Goal: Task Accomplishment & Management: Complete application form

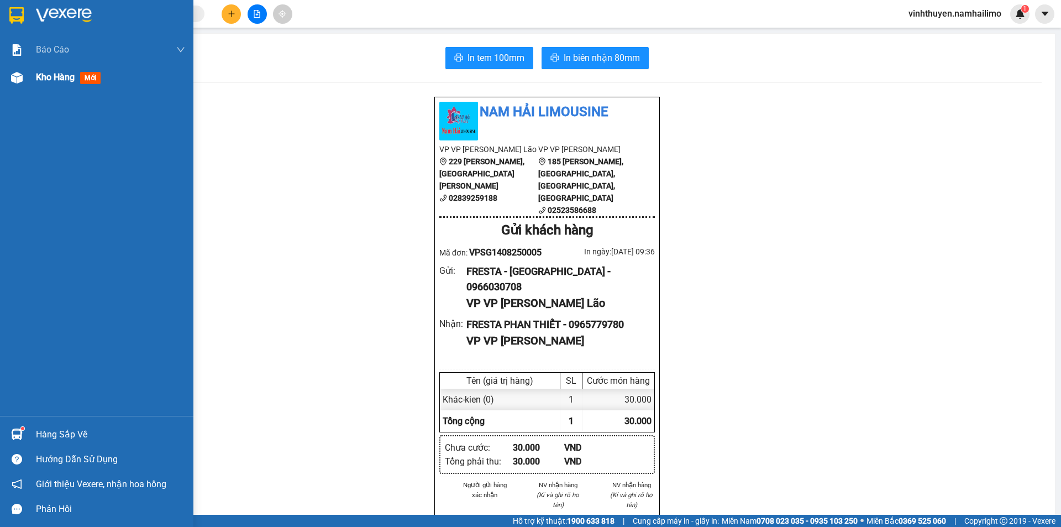
click at [31, 83] on div "Kho hàng mới" at bounding box center [96, 78] width 193 height 28
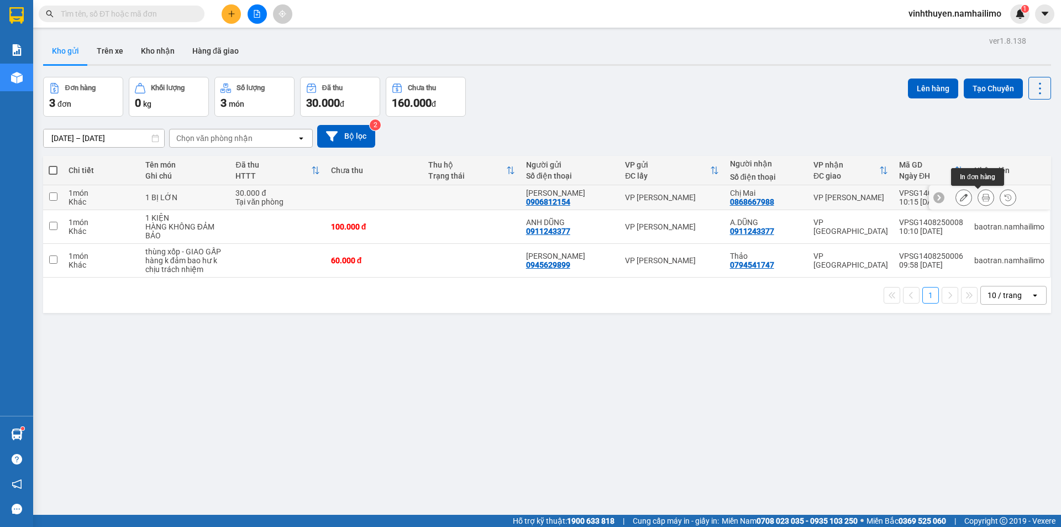
click at [982, 194] on icon at bounding box center [986, 197] width 8 height 8
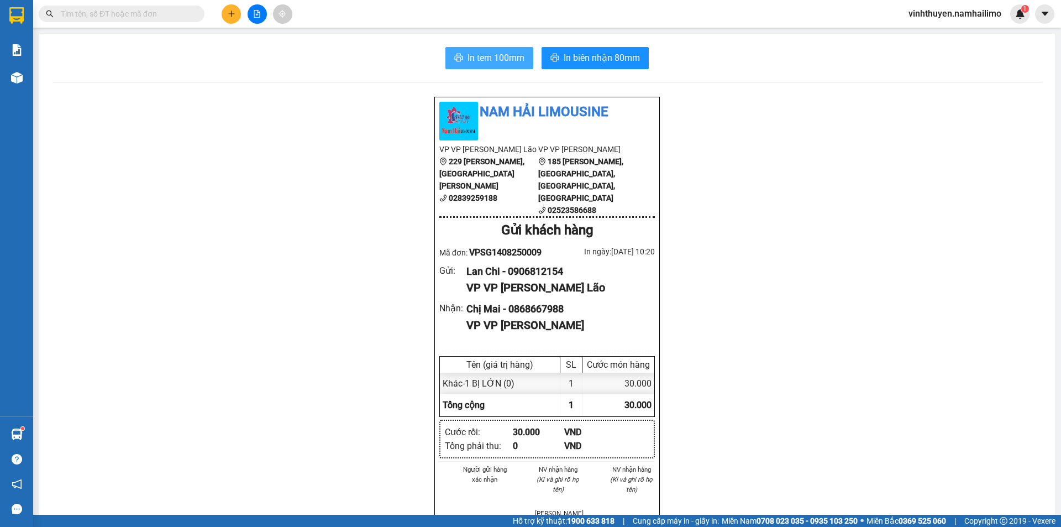
click at [503, 62] on span "In tem 100mm" at bounding box center [495, 58] width 57 height 14
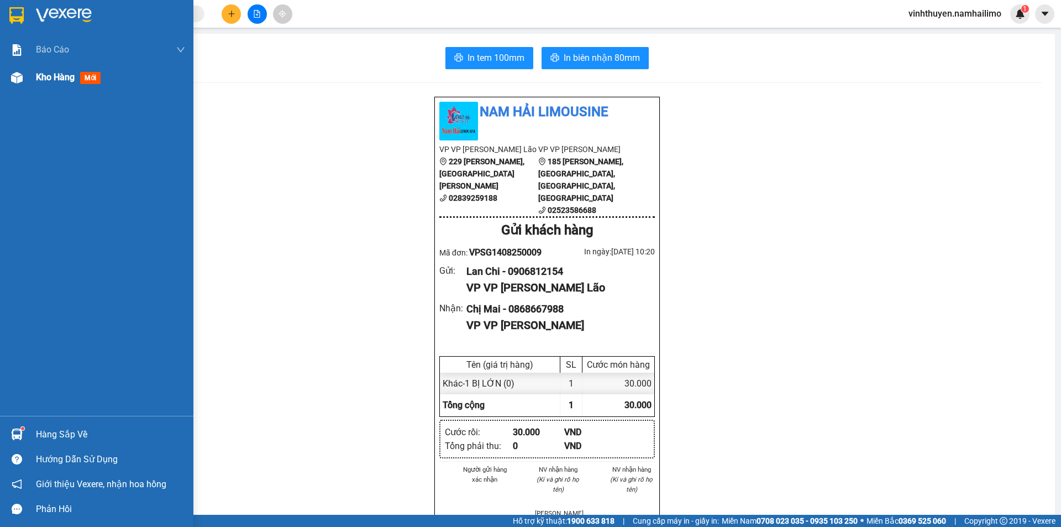
click at [11, 83] on img at bounding box center [17, 78] width 12 height 12
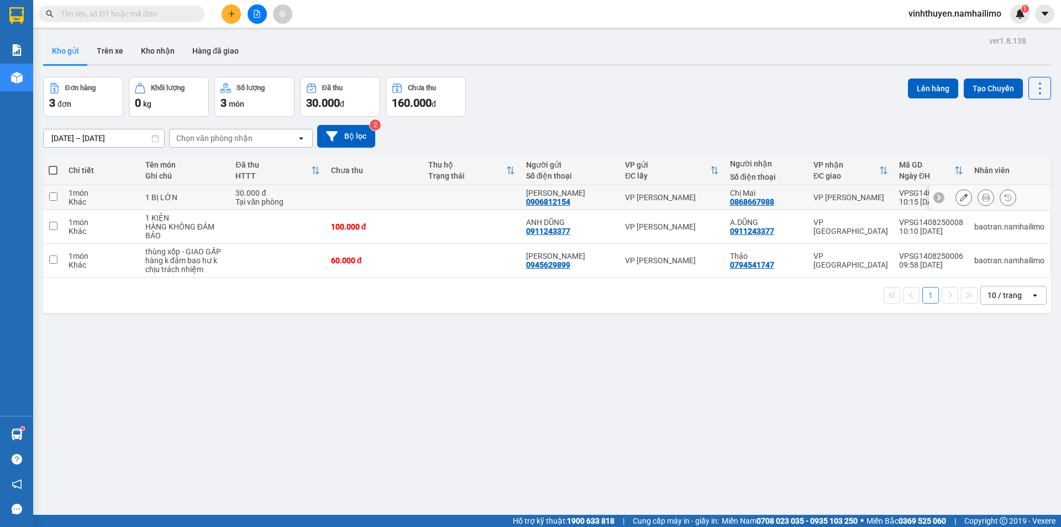
click at [53, 198] on input "checkbox" at bounding box center [53, 196] width 8 height 8
checkbox input "true"
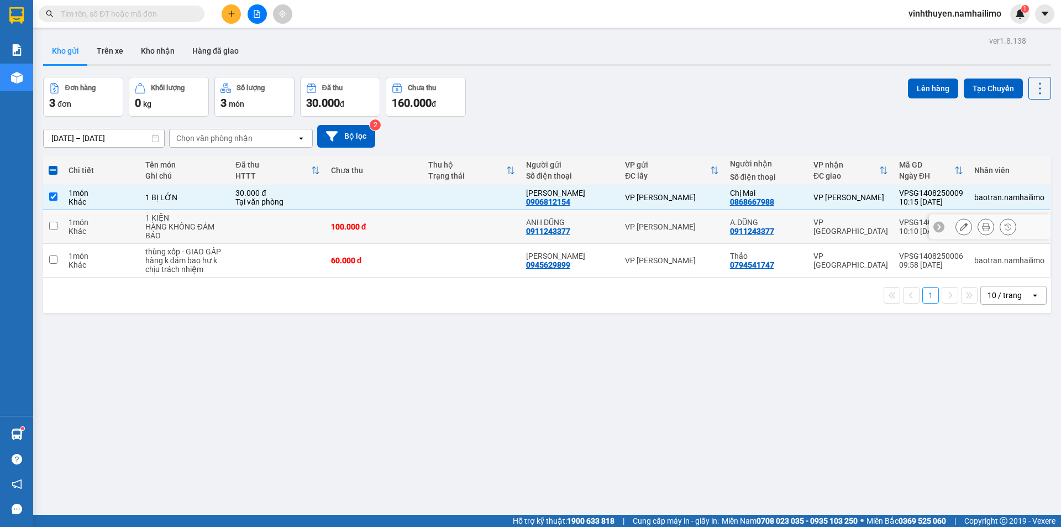
click at [58, 225] on td at bounding box center [53, 227] width 20 height 34
checkbox input "true"
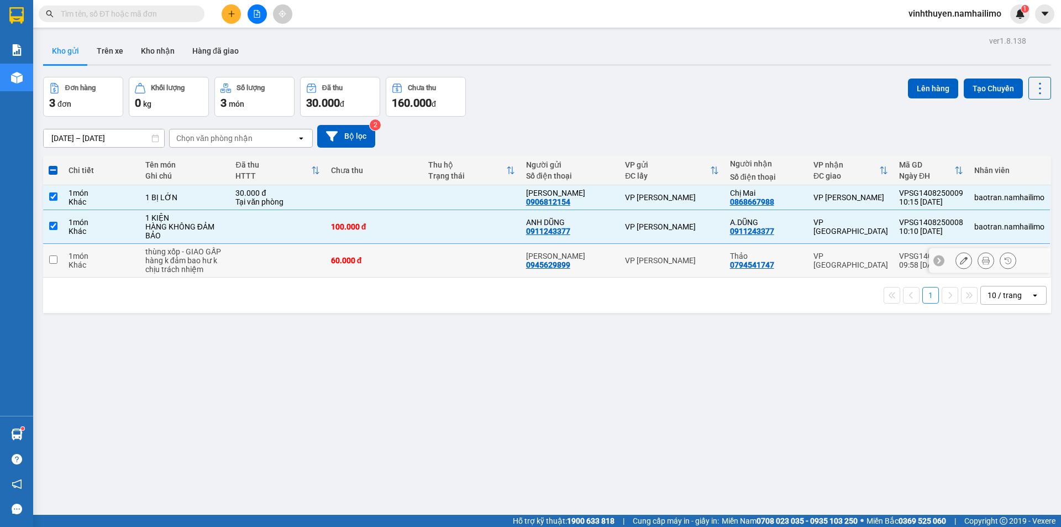
click at [57, 256] on input "checkbox" at bounding box center [53, 259] width 8 height 8
checkbox input "true"
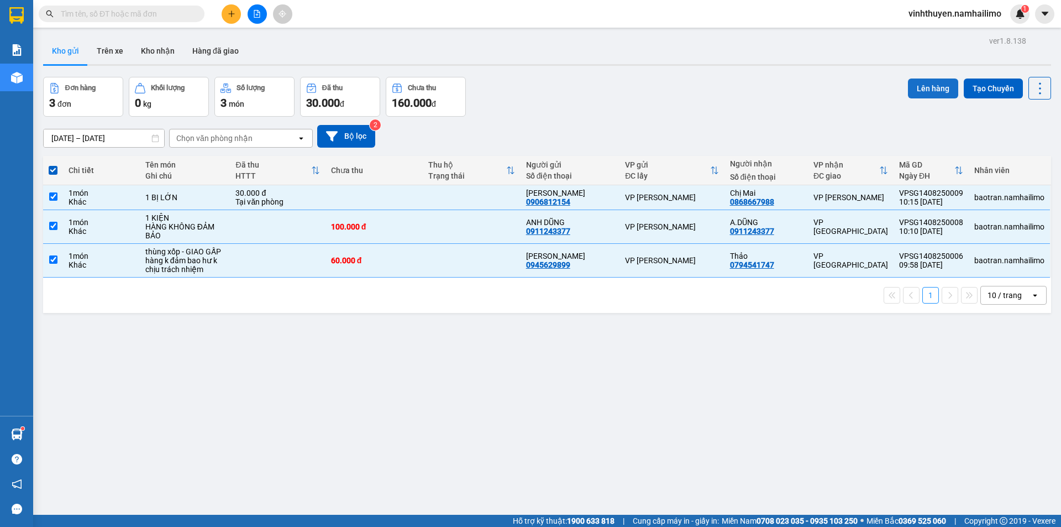
click at [908, 83] on button "Lên hàng" at bounding box center [933, 88] width 50 height 20
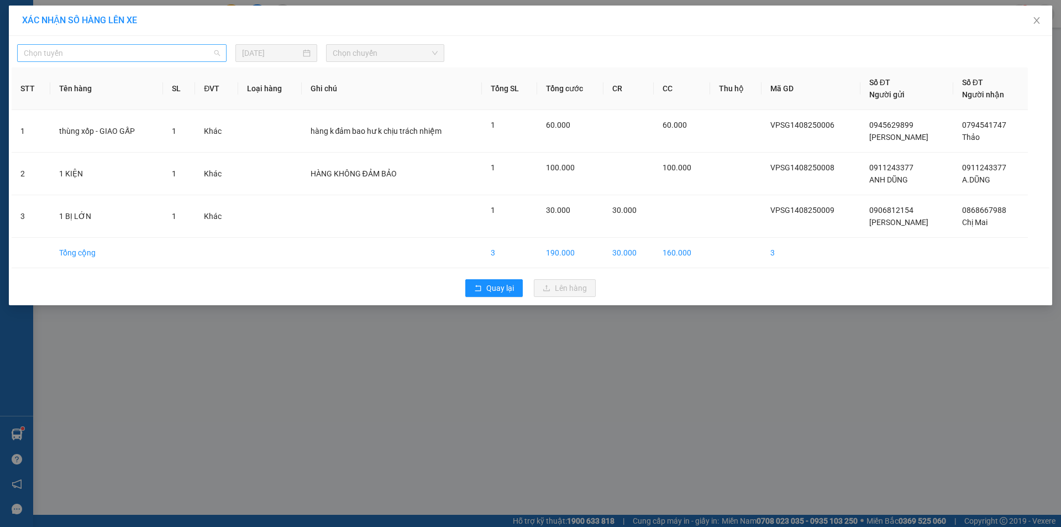
click at [203, 59] on span "Chọn tuyến" at bounding box center [122, 53] width 196 height 17
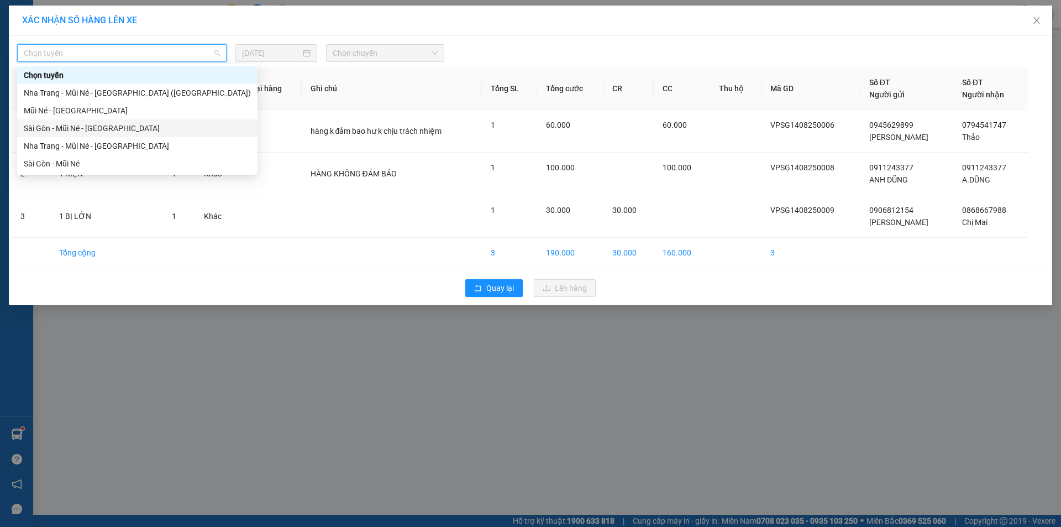
click at [168, 128] on div "Sài Gòn - Mũi Né - [GEOGRAPHIC_DATA]" at bounding box center [137, 128] width 227 height 12
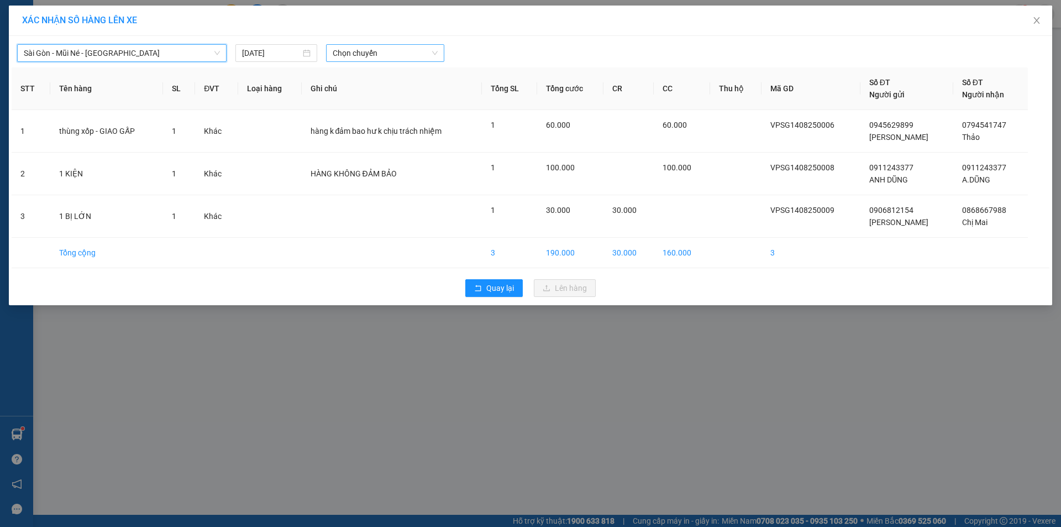
click at [336, 54] on span "Chọn chuyến" at bounding box center [385, 53] width 105 height 17
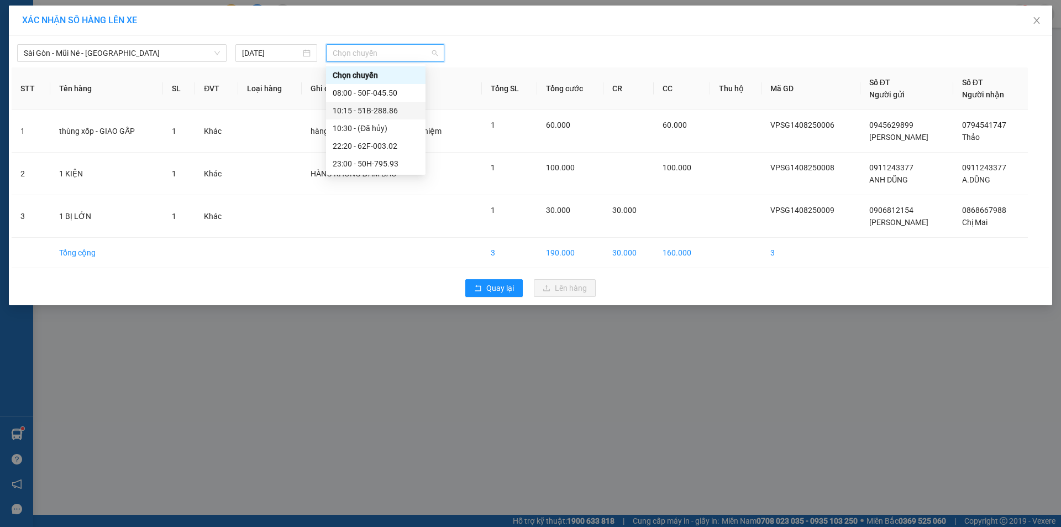
click at [381, 111] on div "10:15 - 51B-288.86" at bounding box center [376, 110] width 86 height 12
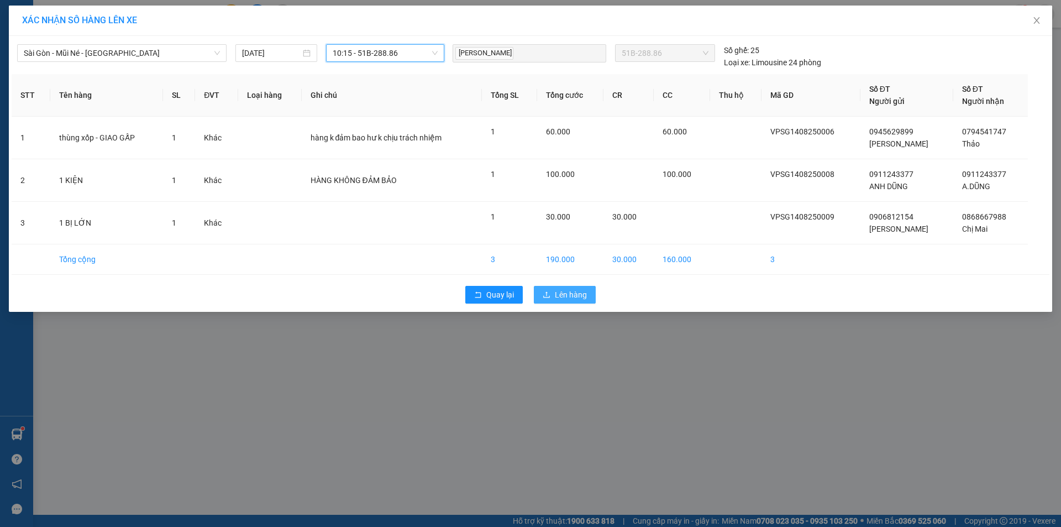
click at [550, 291] on icon "upload" at bounding box center [547, 295] width 8 height 8
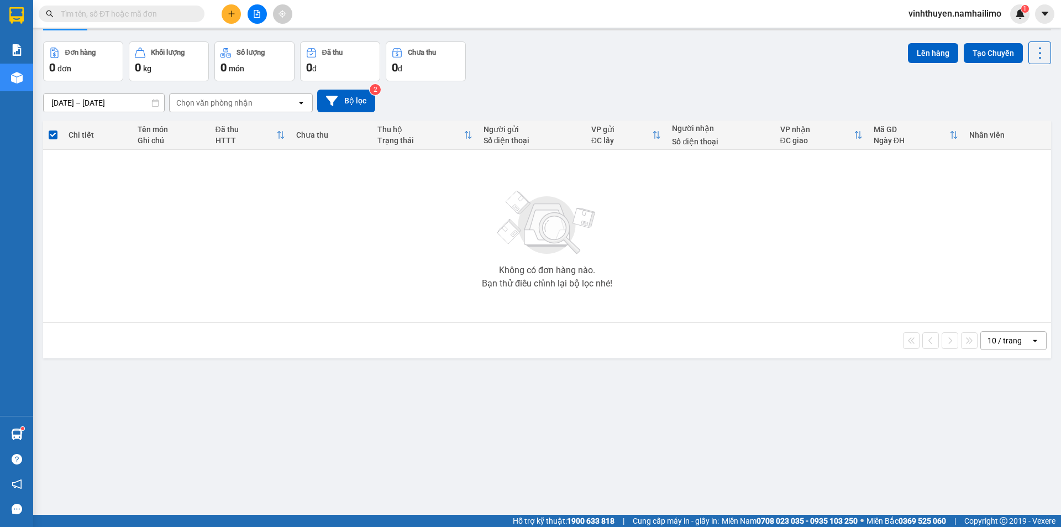
scroll to position [51, 0]
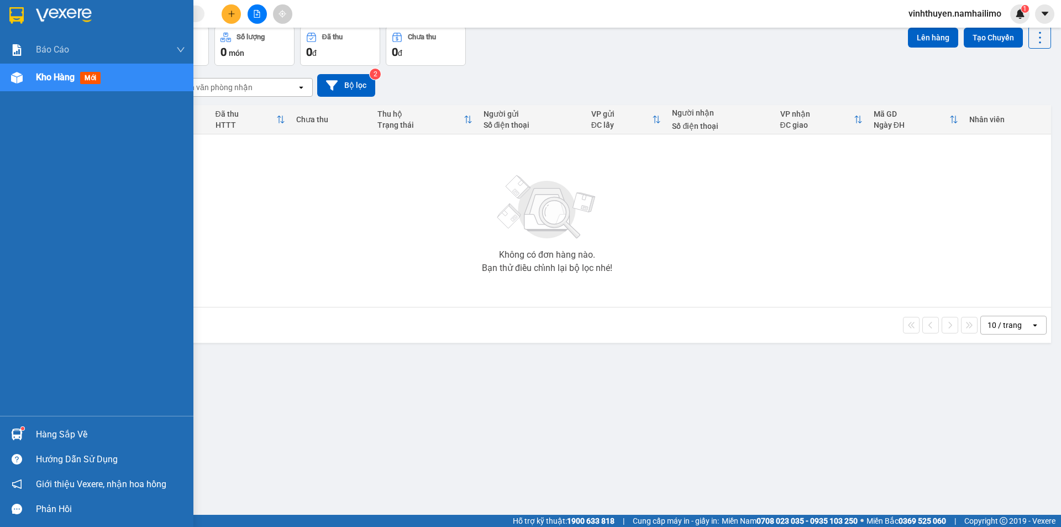
click at [23, 429] on sup at bounding box center [22, 428] width 3 height 3
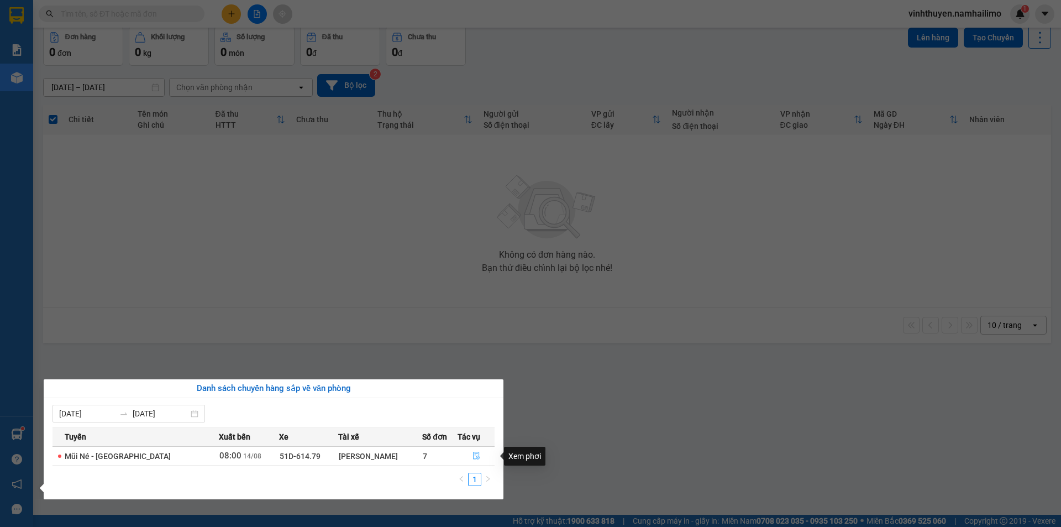
click at [476, 453] on icon "file-done" at bounding box center [476, 455] width 8 height 8
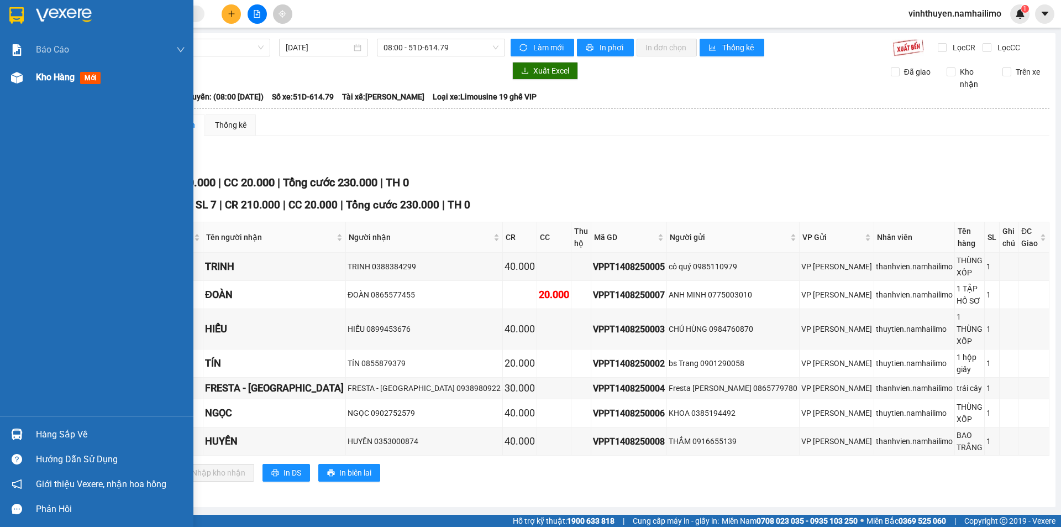
click at [19, 75] on img at bounding box center [17, 78] width 12 height 12
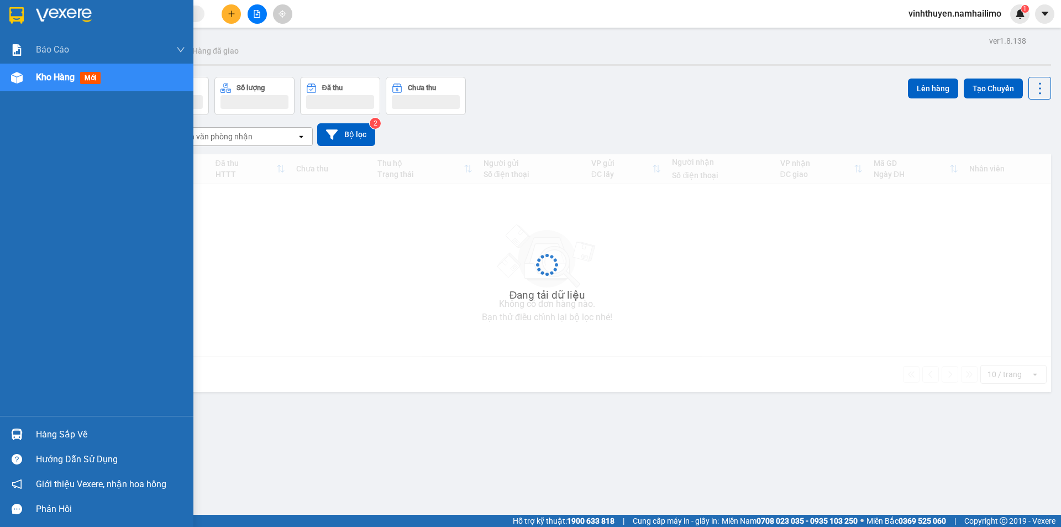
click at [18, 75] on img at bounding box center [17, 78] width 12 height 12
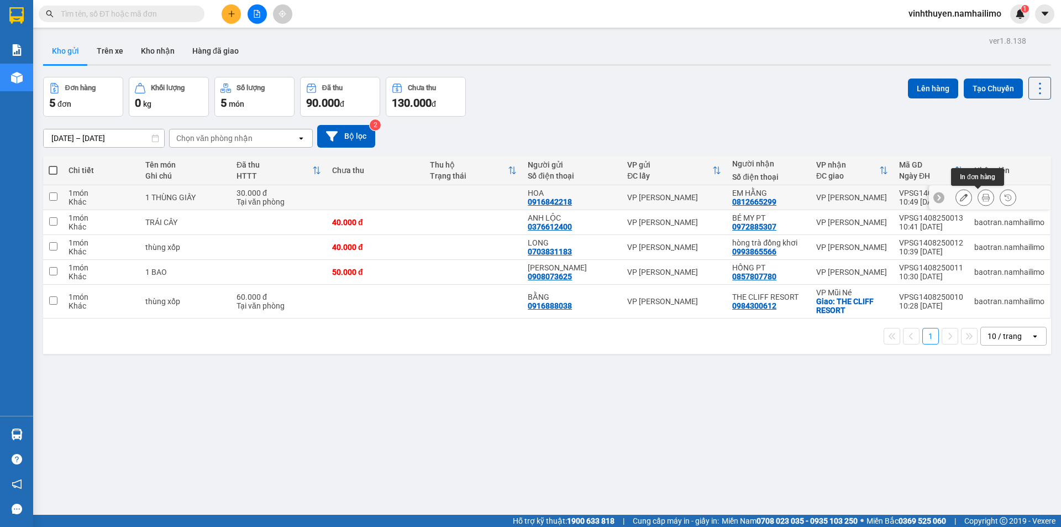
click at [982, 197] on icon at bounding box center [986, 197] width 8 height 8
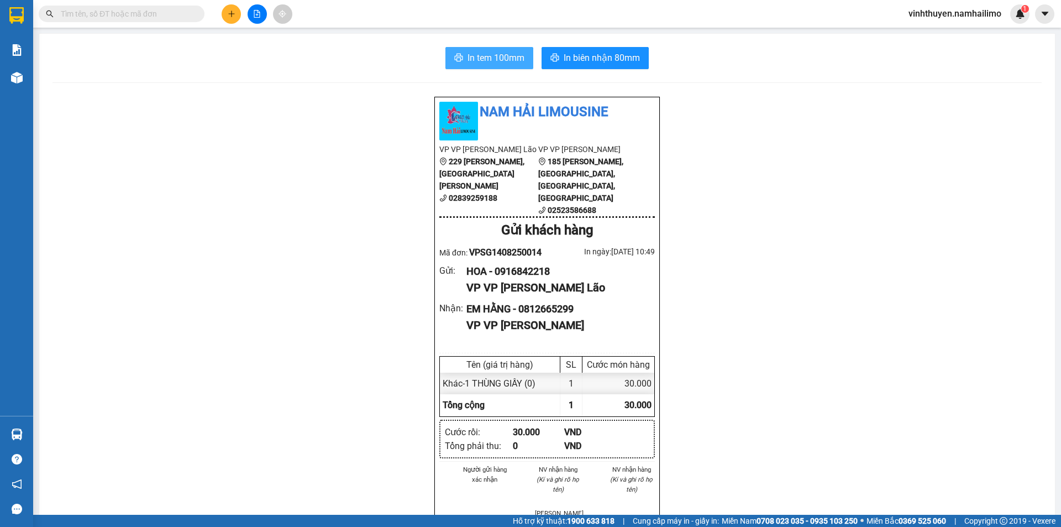
click at [512, 57] on span "In tem 100mm" at bounding box center [495, 58] width 57 height 14
click at [468, 54] on span "In tem 100mm" at bounding box center [495, 58] width 57 height 14
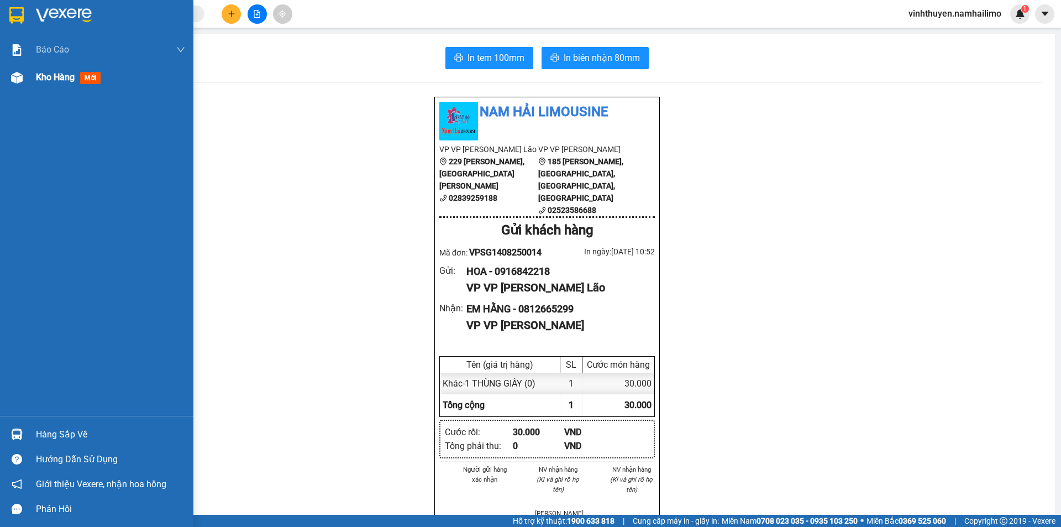
click at [26, 86] on div at bounding box center [16, 77] width 19 height 19
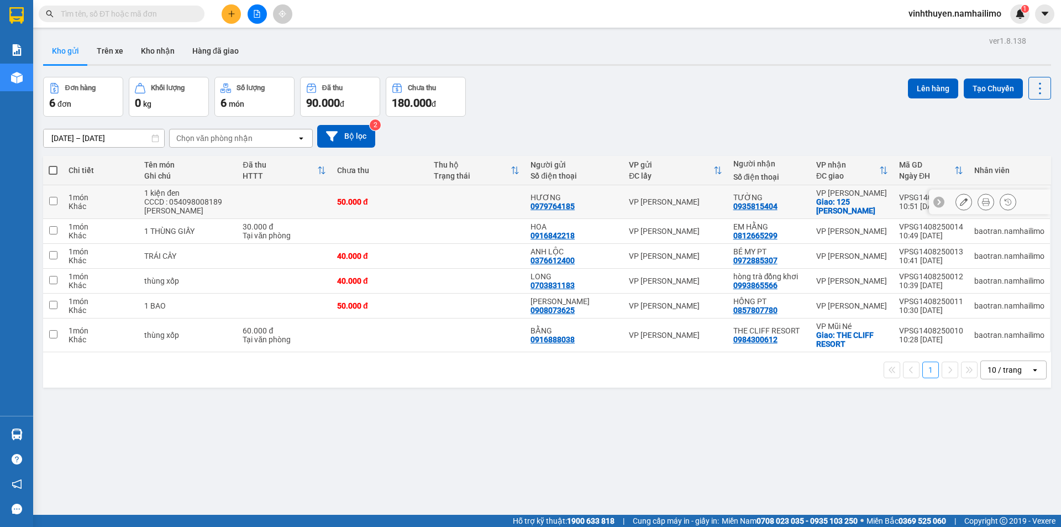
drag, startPoint x: 965, startPoint y: 195, endPoint x: 977, endPoint y: 198, distance: 12.6
click at [972, 197] on div at bounding box center [985, 201] width 61 height 17
click at [982, 198] on icon at bounding box center [986, 202] width 8 height 8
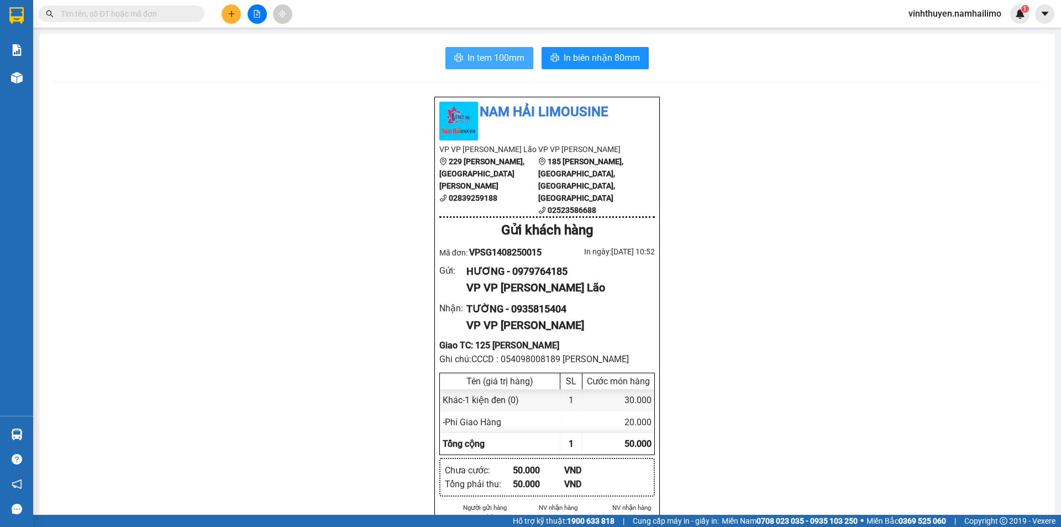
drag, startPoint x: 512, startPoint y: 59, endPoint x: 552, endPoint y: 90, distance: 50.4
click at [513, 57] on span "In tem 100mm" at bounding box center [495, 58] width 57 height 14
click at [499, 57] on span "In tem 100mm" at bounding box center [495, 58] width 57 height 14
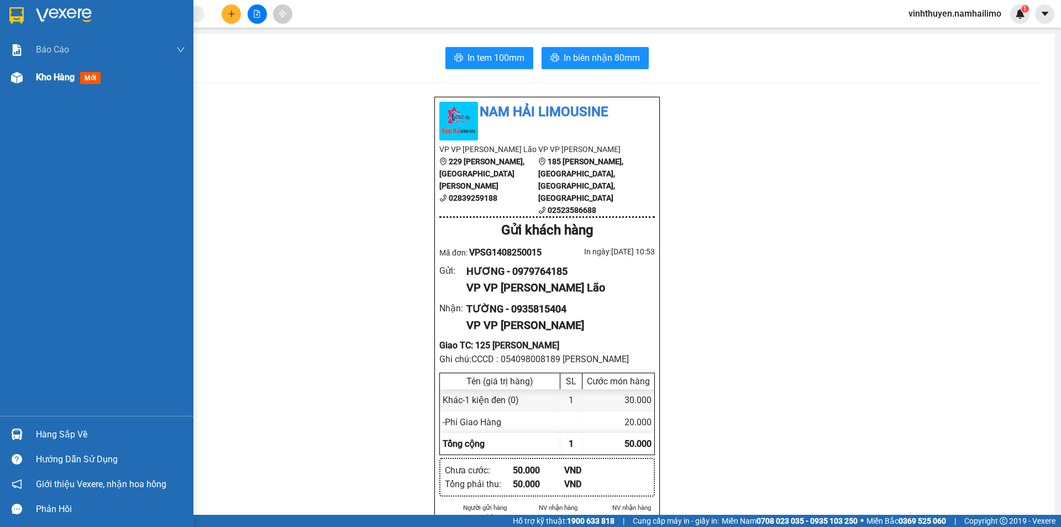
click at [15, 86] on div at bounding box center [16, 77] width 19 height 19
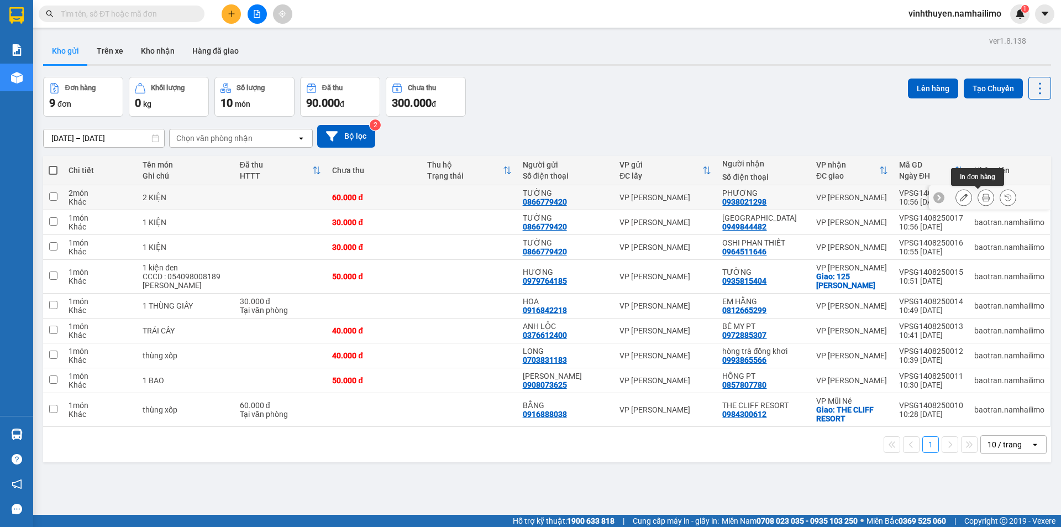
click at [982, 198] on icon at bounding box center [986, 197] width 8 height 8
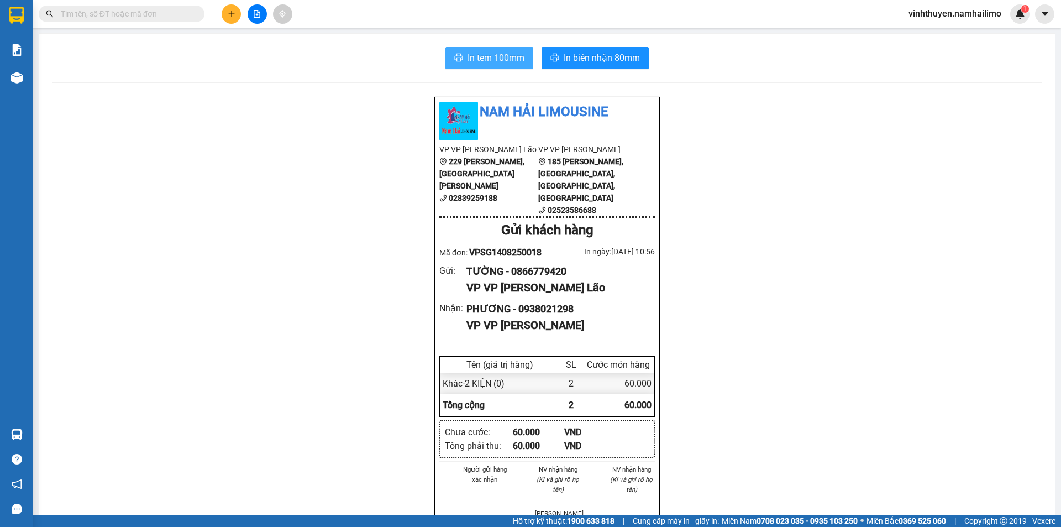
click at [509, 63] on span "In tem 100mm" at bounding box center [495, 58] width 57 height 14
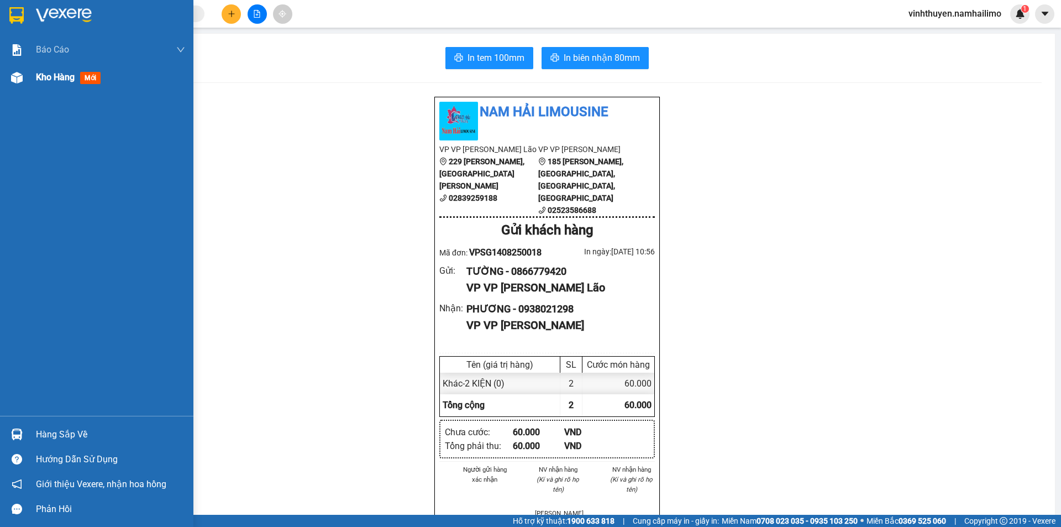
drag, startPoint x: 0, startPoint y: 72, endPoint x: 7, endPoint y: 76, distance: 7.7
click at [3, 73] on div "Kho hàng mới" at bounding box center [96, 78] width 193 height 28
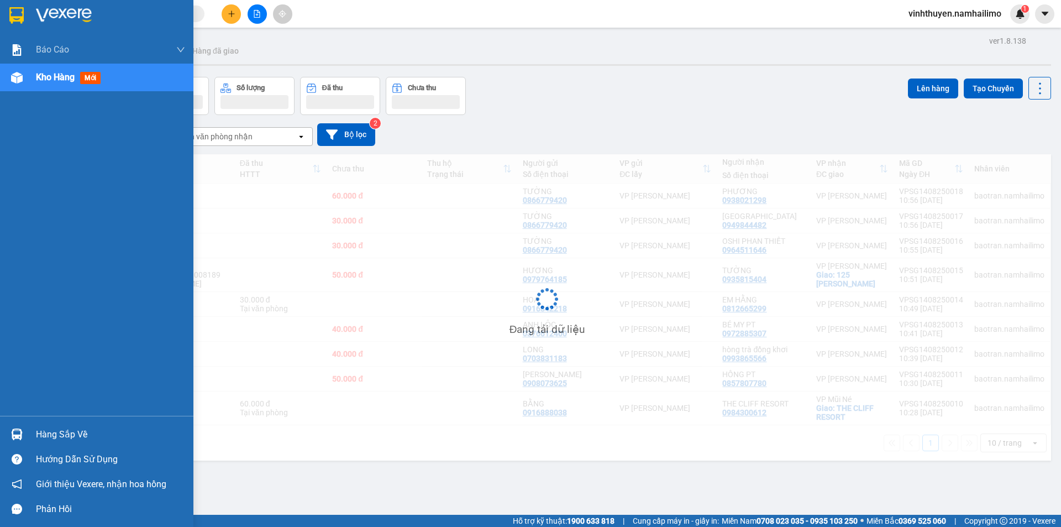
click at [7, 76] on div "Kho hàng mới" at bounding box center [96, 78] width 193 height 28
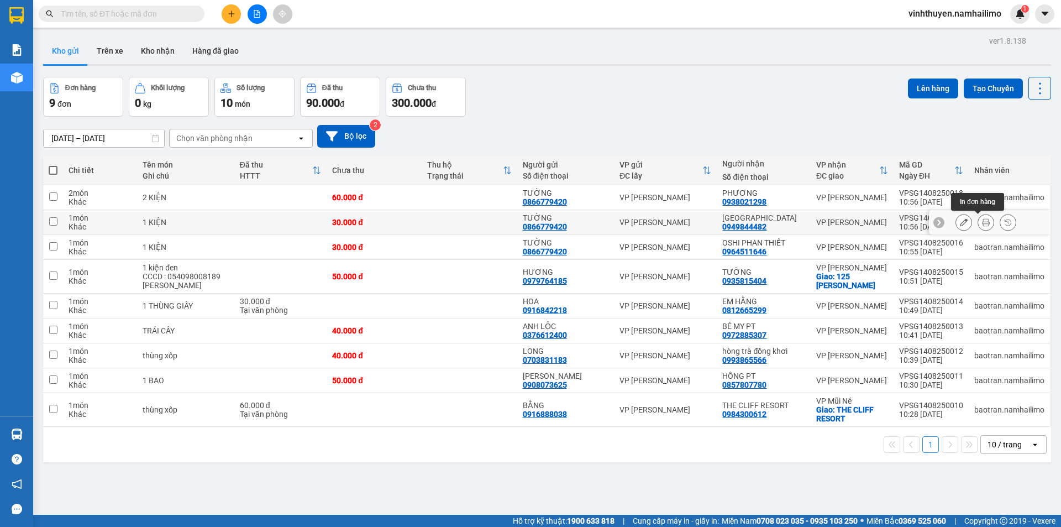
click at [982, 223] on icon at bounding box center [986, 222] width 8 height 8
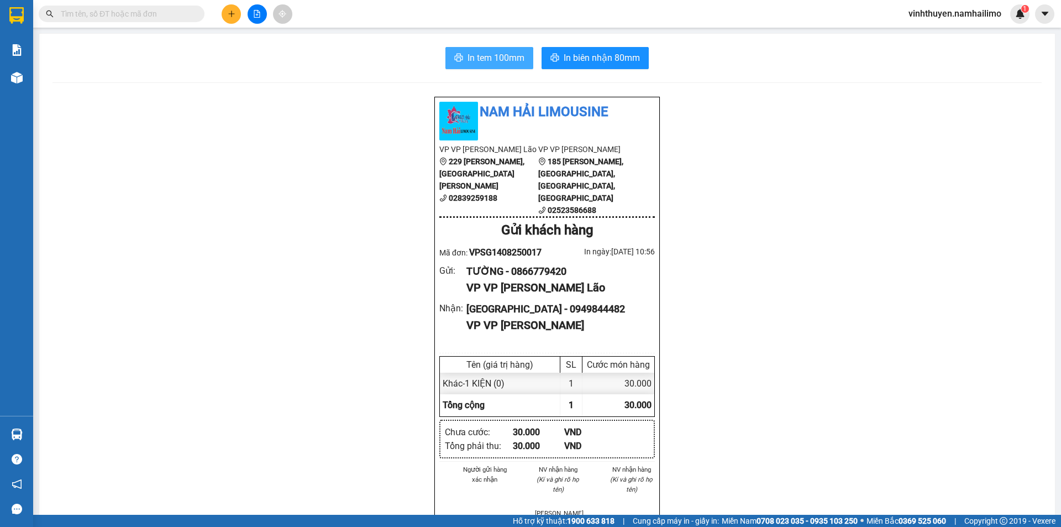
click at [514, 63] on span "In tem 100mm" at bounding box center [495, 58] width 57 height 14
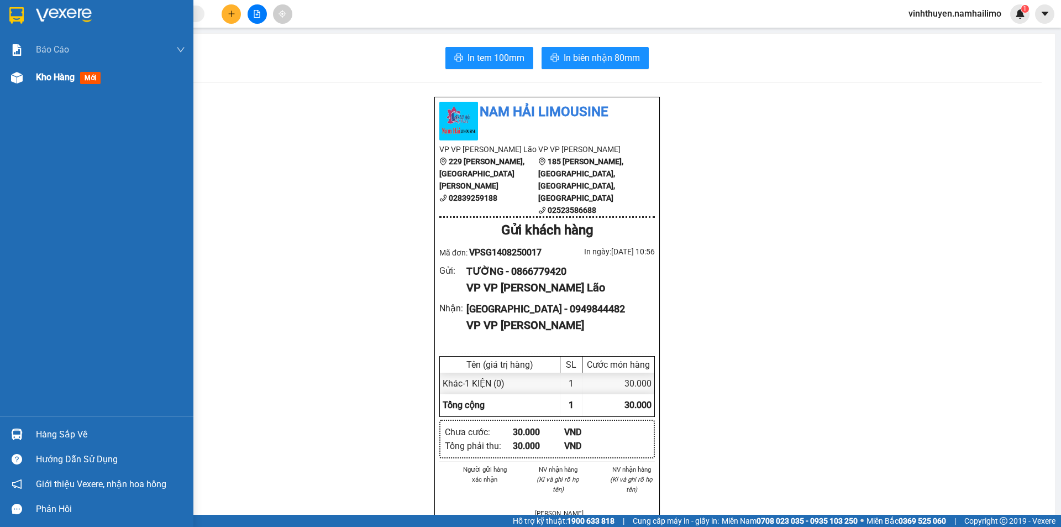
click at [0, 73] on div "Kho hàng mới" at bounding box center [96, 78] width 193 height 28
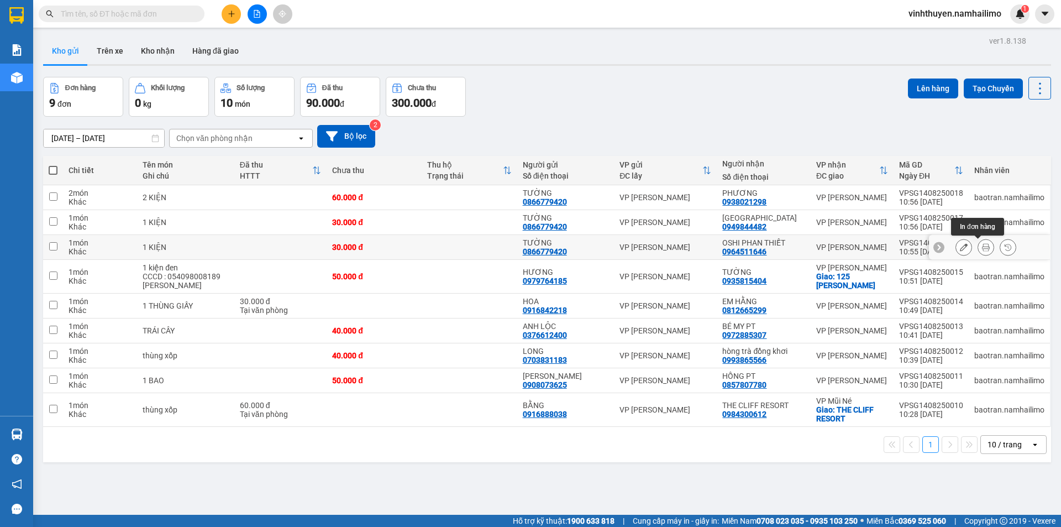
click at [982, 250] on icon at bounding box center [986, 247] width 8 height 8
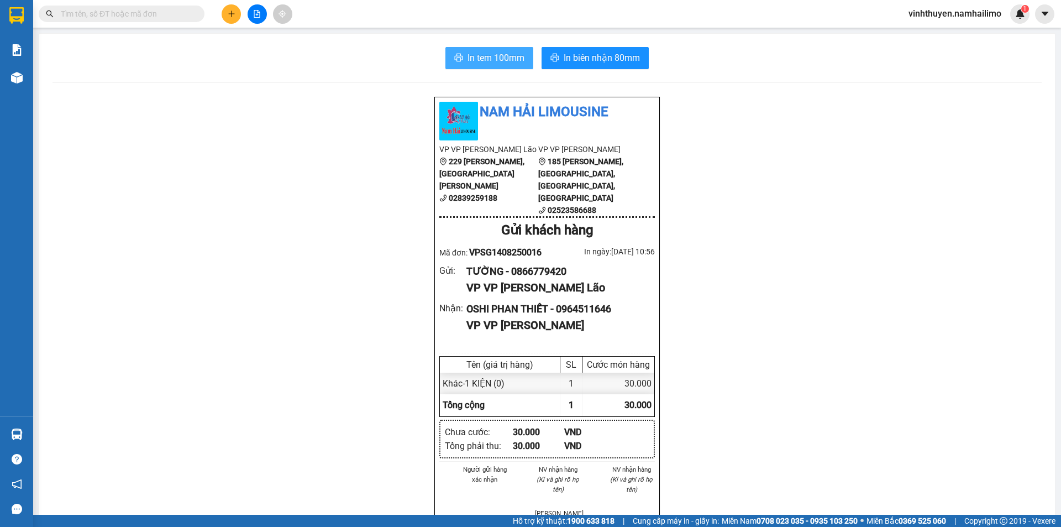
click at [516, 65] on button "In tem 100mm" at bounding box center [489, 58] width 88 height 22
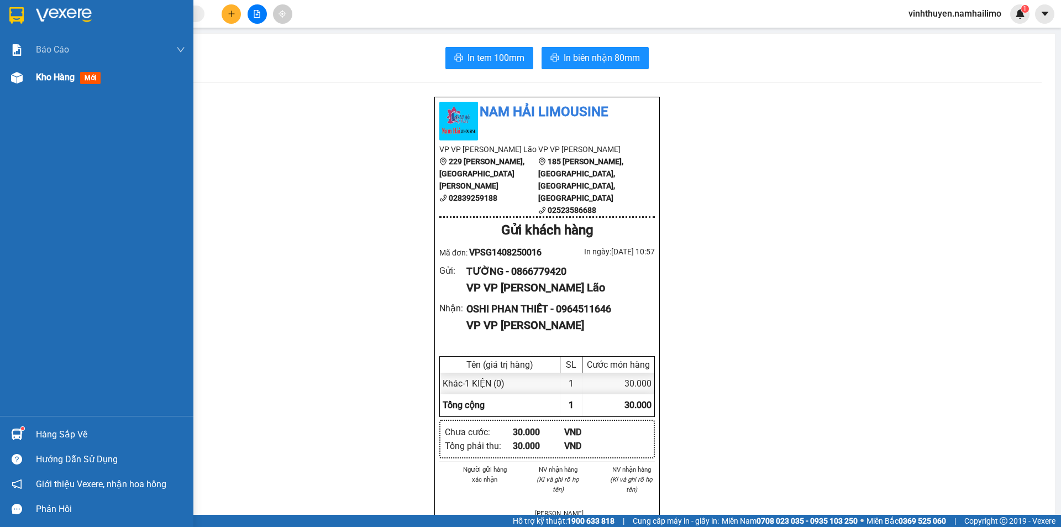
click at [23, 75] on div at bounding box center [16, 77] width 19 height 19
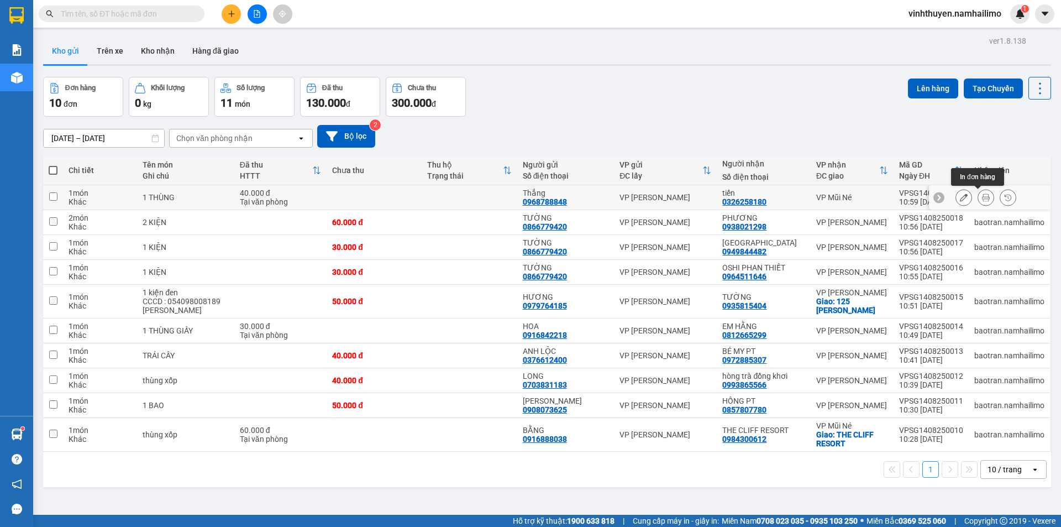
click at [982, 200] on icon at bounding box center [986, 197] width 8 height 8
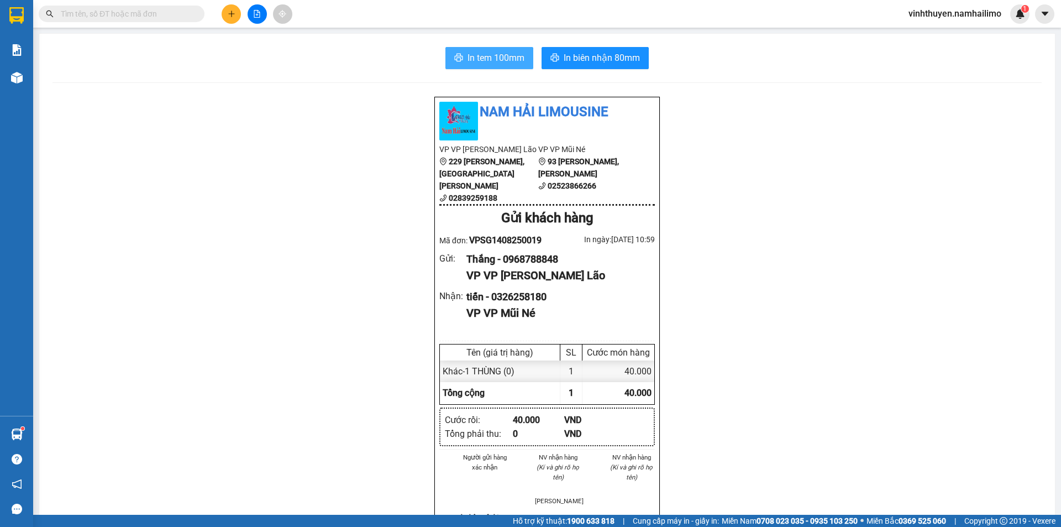
click at [500, 55] on span "In tem 100mm" at bounding box center [495, 58] width 57 height 14
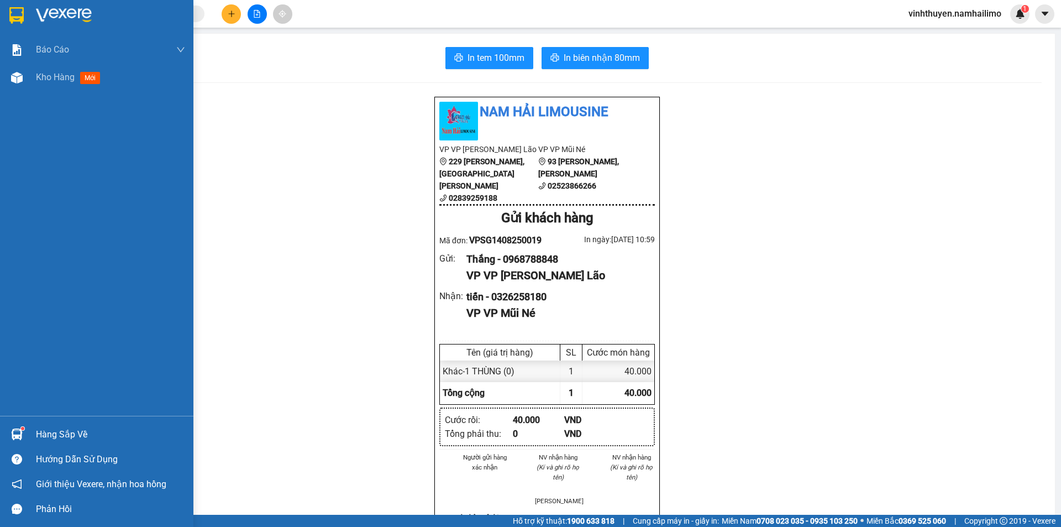
click at [54, 426] on div "Hàng sắp về" at bounding box center [110, 434] width 149 height 17
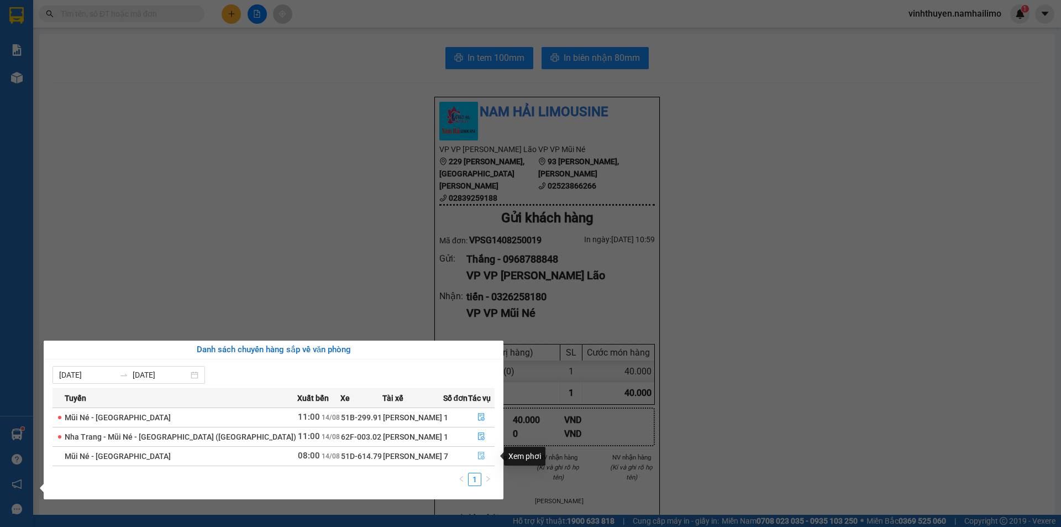
click at [478, 459] on icon "file-done" at bounding box center [481, 456] width 7 height 8
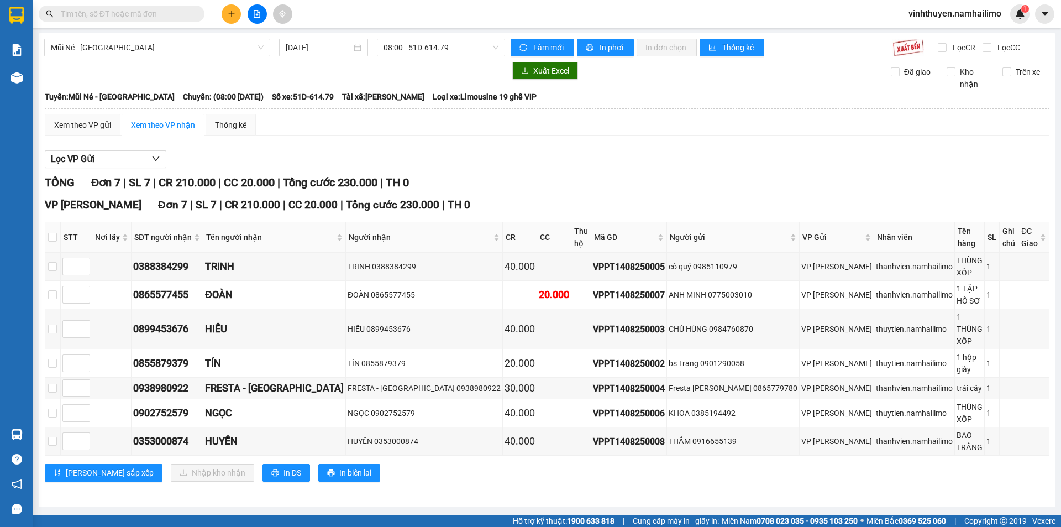
click at [340, 463] on main "Mũi Né - [GEOGRAPHIC_DATA] [DATE] 08:00 - 51D-614.79 Làm mới In phơi In đơn chọ…" at bounding box center [530, 257] width 1061 height 514
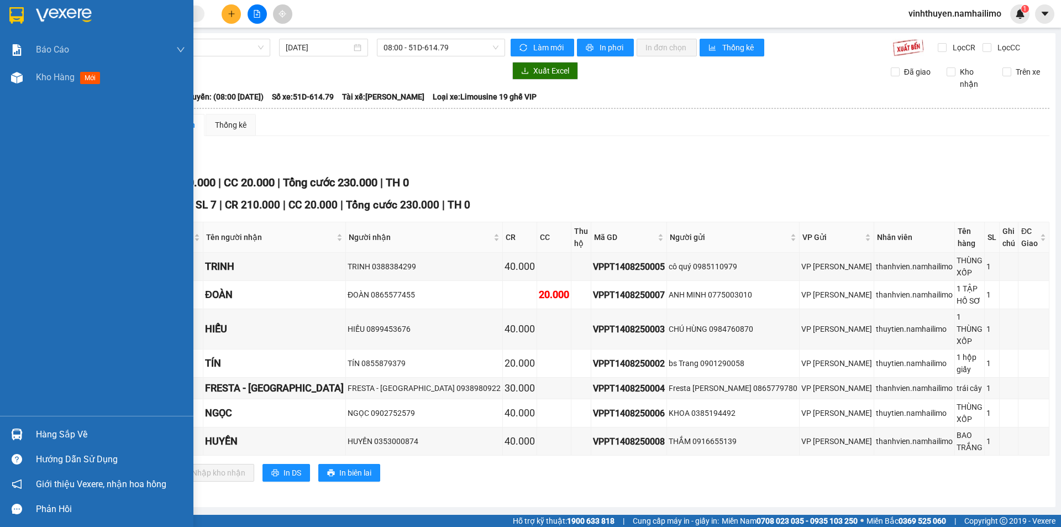
click at [35, 435] on div "Hàng sắp về" at bounding box center [96, 434] width 193 height 25
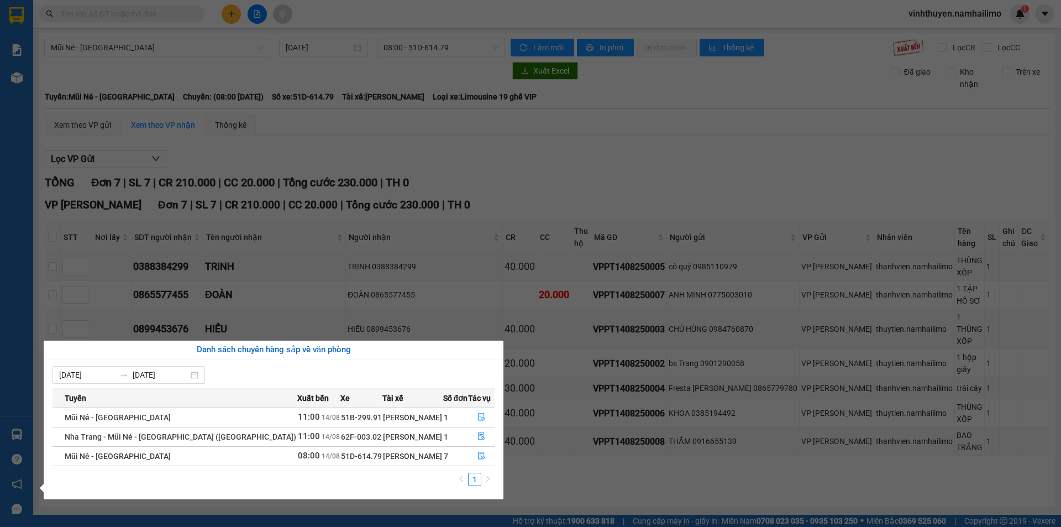
drag, startPoint x: 486, startPoint y: 165, endPoint x: 233, endPoint y: 97, distance: 262.0
click at [488, 165] on section "Kết quả tìm kiếm ( 0 ) Bộ lọc No Data vinhthuyen.namhailimo 1 Báo cáo Báo cáo d…" at bounding box center [530, 263] width 1061 height 527
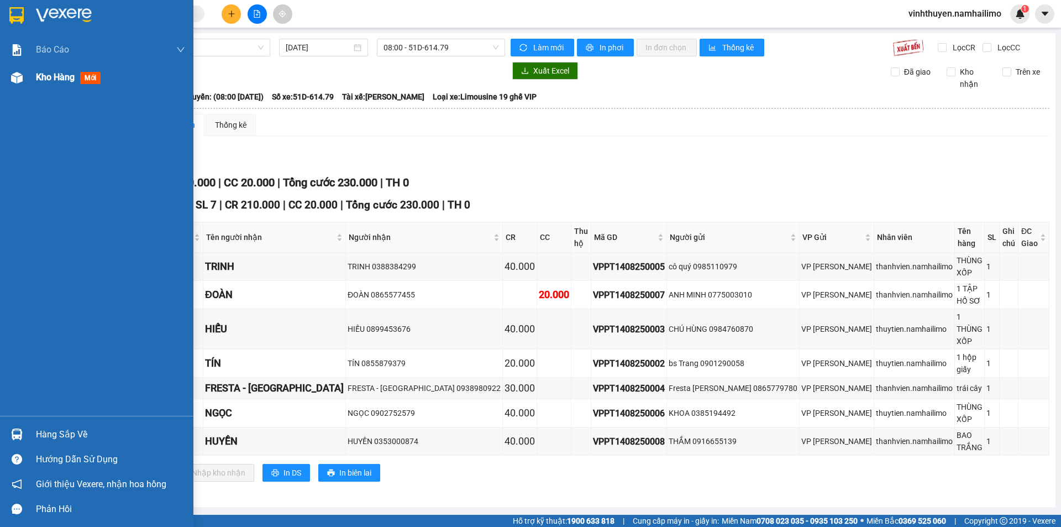
click at [23, 81] on div at bounding box center [16, 77] width 19 height 19
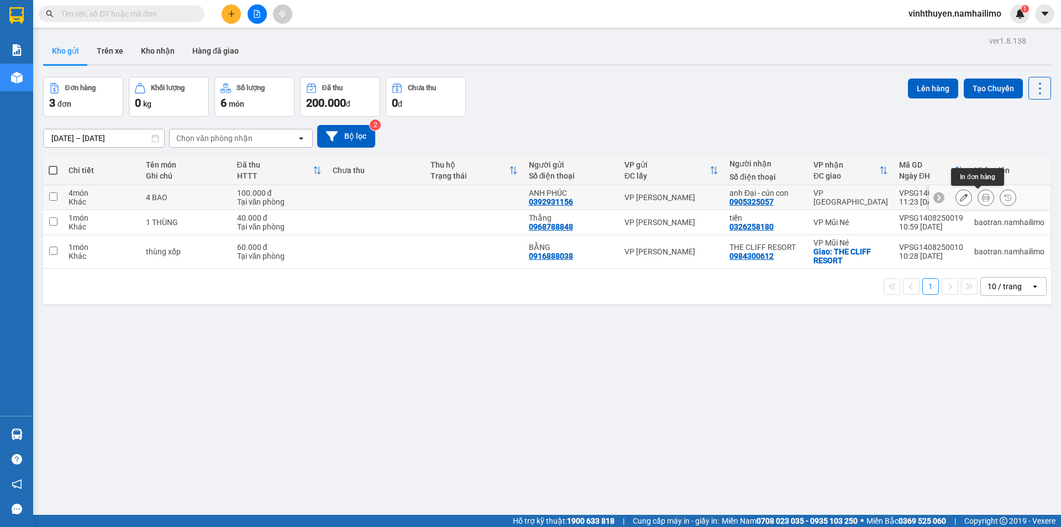
click at [981, 196] on button at bounding box center [985, 197] width 15 height 19
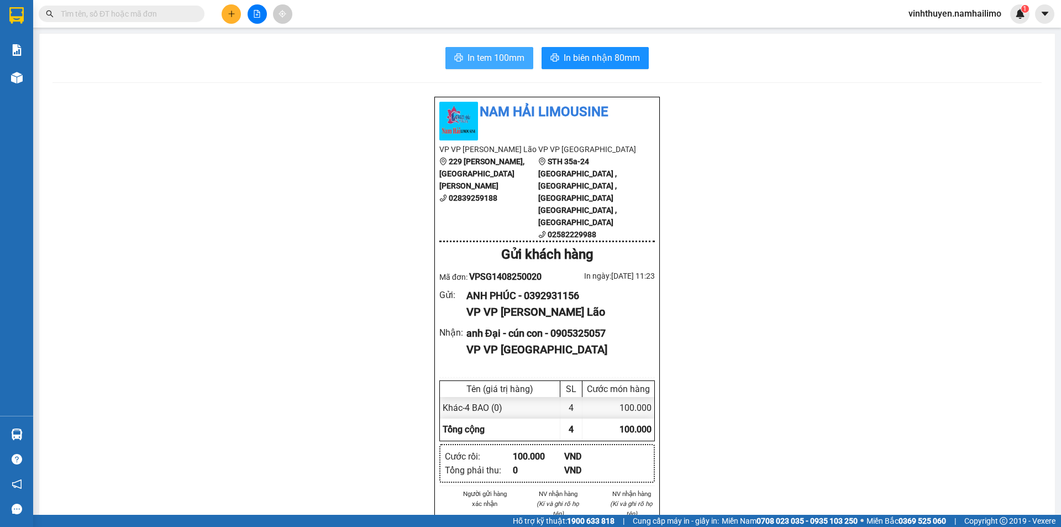
click at [497, 64] on span "In tem 100mm" at bounding box center [495, 58] width 57 height 14
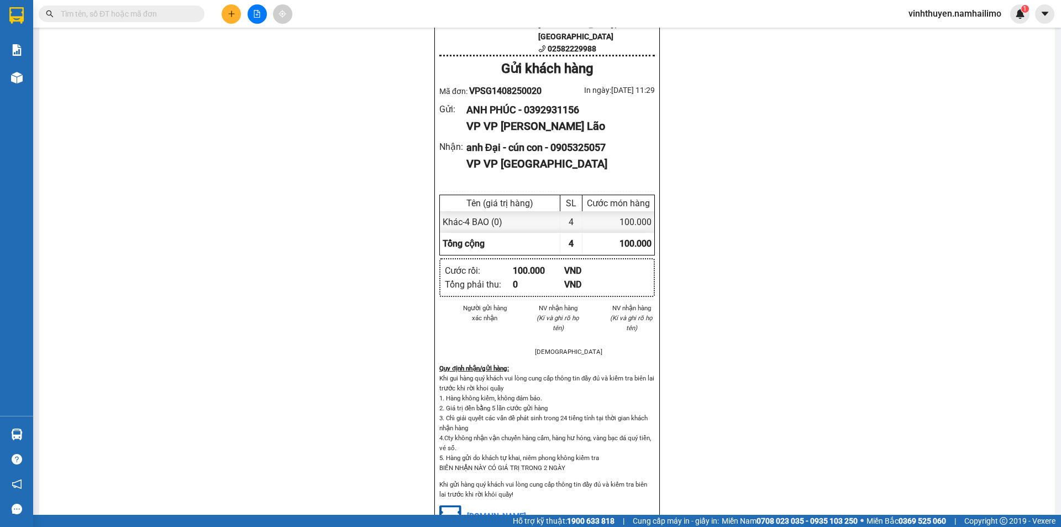
scroll to position [166, 0]
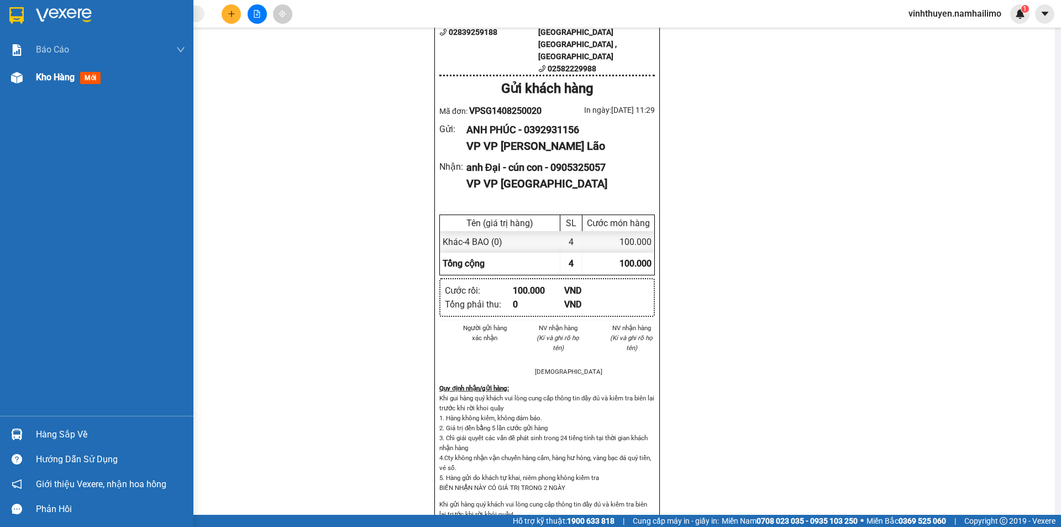
click at [23, 82] on div at bounding box center [16, 77] width 19 height 19
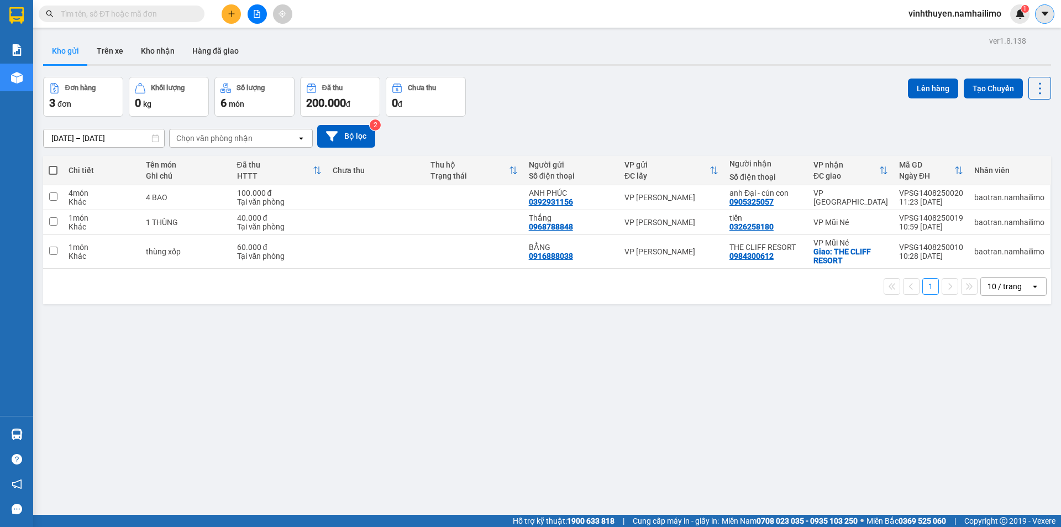
click at [1036, 14] on button at bounding box center [1044, 13] width 19 height 19
click at [1019, 18] on img at bounding box center [1020, 14] width 10 height 10
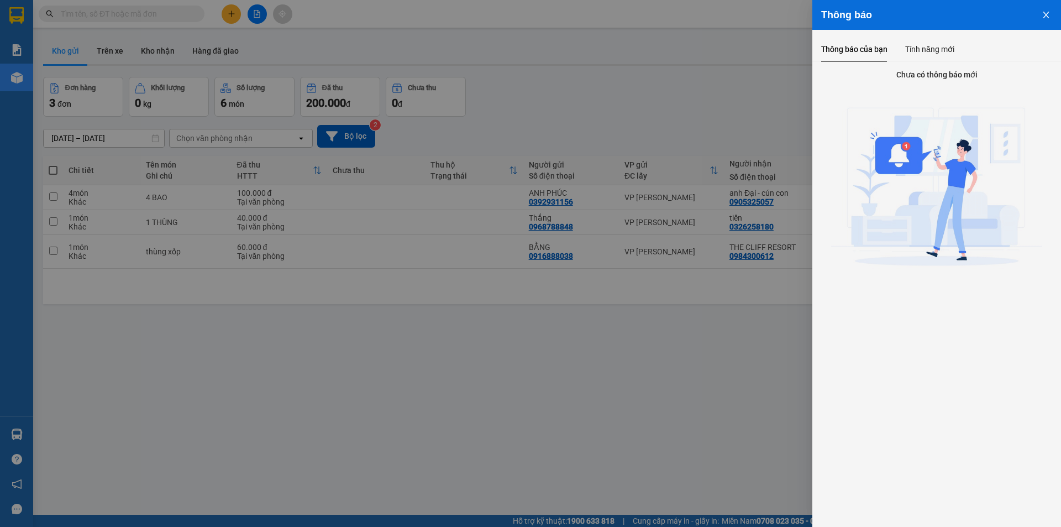
click at [790, 51] on div at bounding box center [530, 263] width 1061 height 527
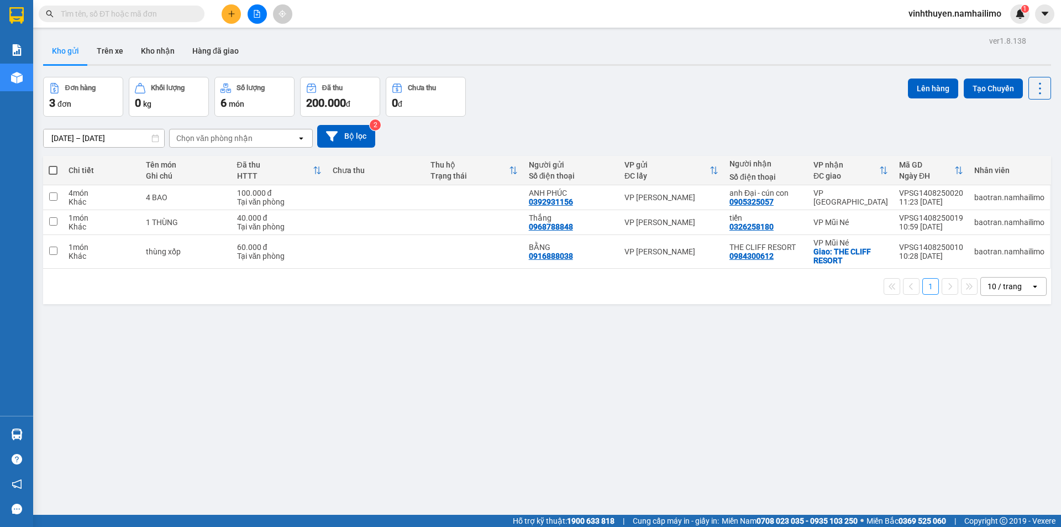
drag, startPoint x: 921, startPoint y: 19, endPoint x: 922, endPoint y: 12, distance: 7.2
click at [921, 14] on span "vinhthuyen.namhailimo" at bounding box center [955, 14] width 111 height 14
click at [922, 12] on span "vinhthuyen.namhailimo" at bounding box center [955, 14] width 111 height 14
click at [982, 194] on icon at bounding box center [986, 197] width 8 height 8
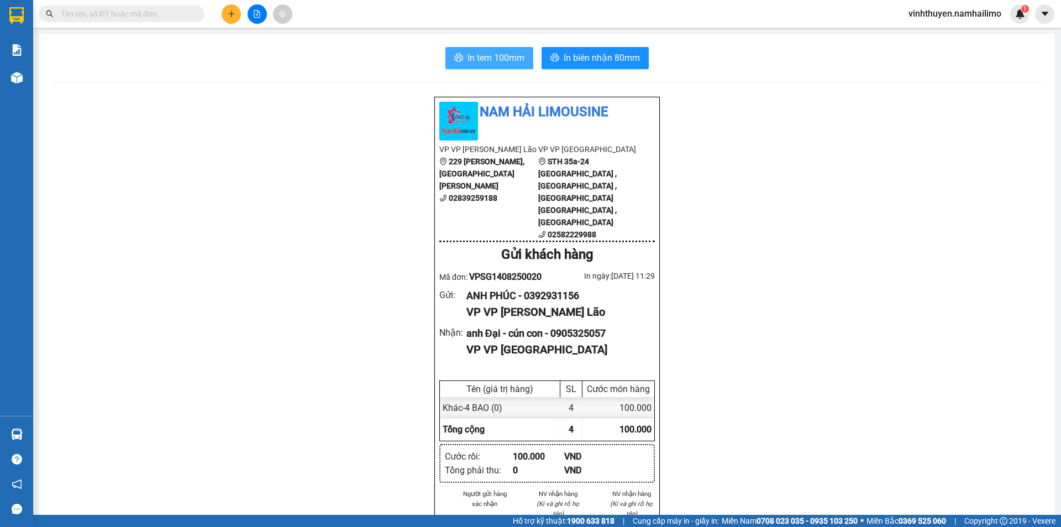
click at [476, 62] on span "In tem 100mm" at bounding box center [495, 58] width 57 height 14
click at [236, 11] on button at bounding box center [231, 13] width 19 height 19
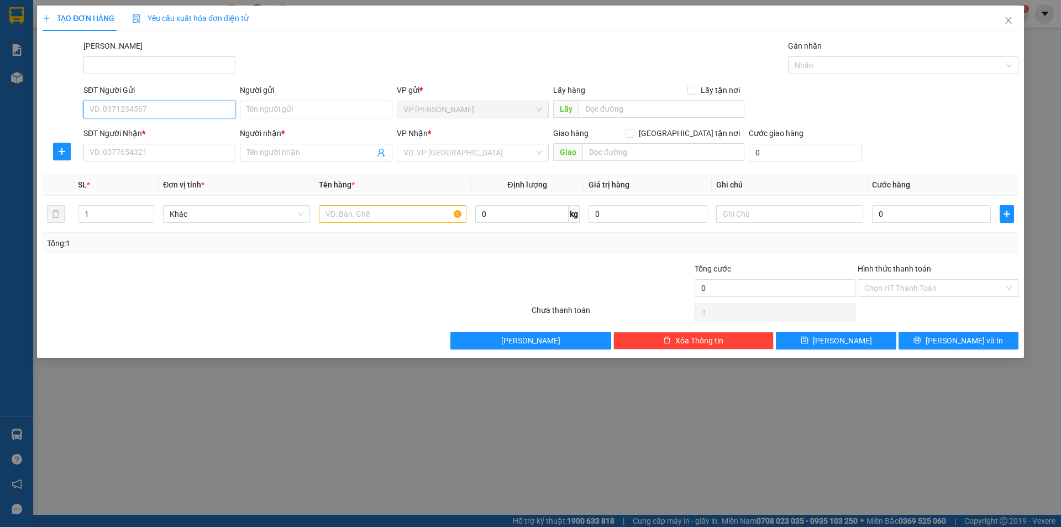
click at [205, 111] on input "SĐT Người Gửi" at bounding box center [159, 110] width 152 height 18
click at [119, 111] on input "0933662399" at bounding box center [159, 110] width 152 height 18
type input "0933660399"
click at [272, 115] on input "Người gửi" at bounding box center [316, 110] width 152 height 18
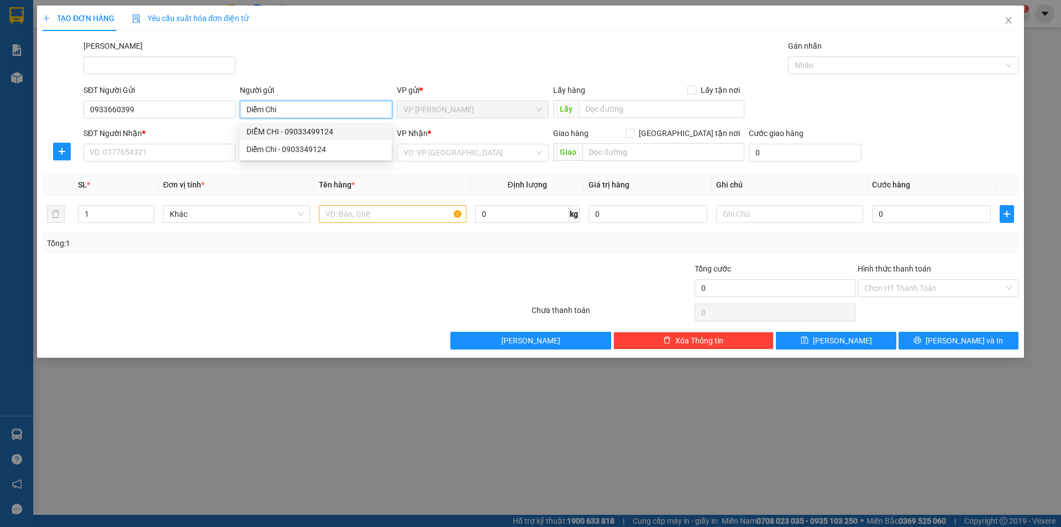
type input "Diễm Chi"
click at [305, 61] on div "Mã ĐH Gán nhãn Nhãn" at bounding box center [550, 59] width 939 height 39
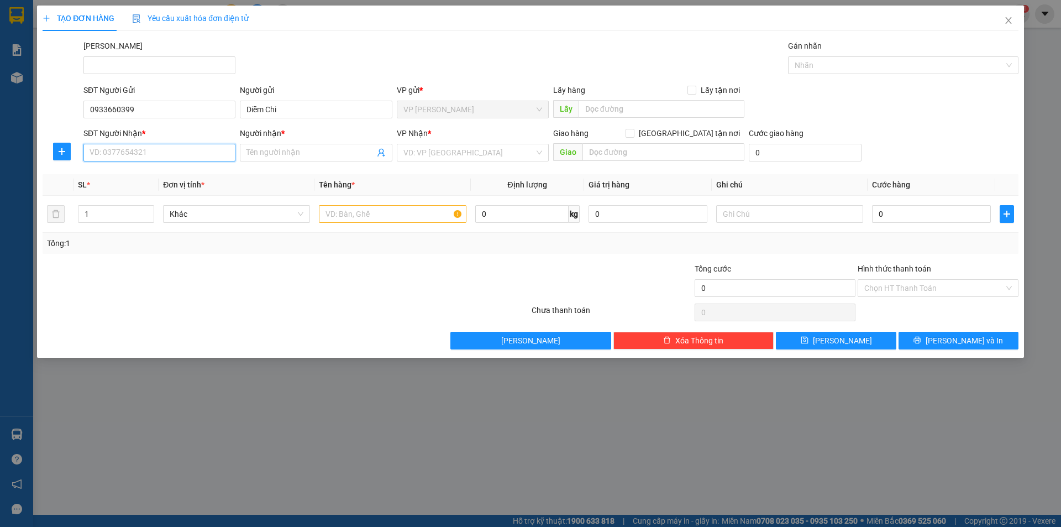
click at [194, 148] on input "SĐT Người Nhận *" at bounding box center [159, 153] width 152 height 18
drag, startPoint x: 143, startPoint y: 113, endPoint x: 91, endPoint y: 113, distance: 51.9
click at [91, 113] on input "0933660399" at bounding box center [159, 110] width 152 height 18
click at [96, 156] on input "SĐT Người Nhận *" at bounding box center [159, 153] width 152 height 18
paste input "0933660399"
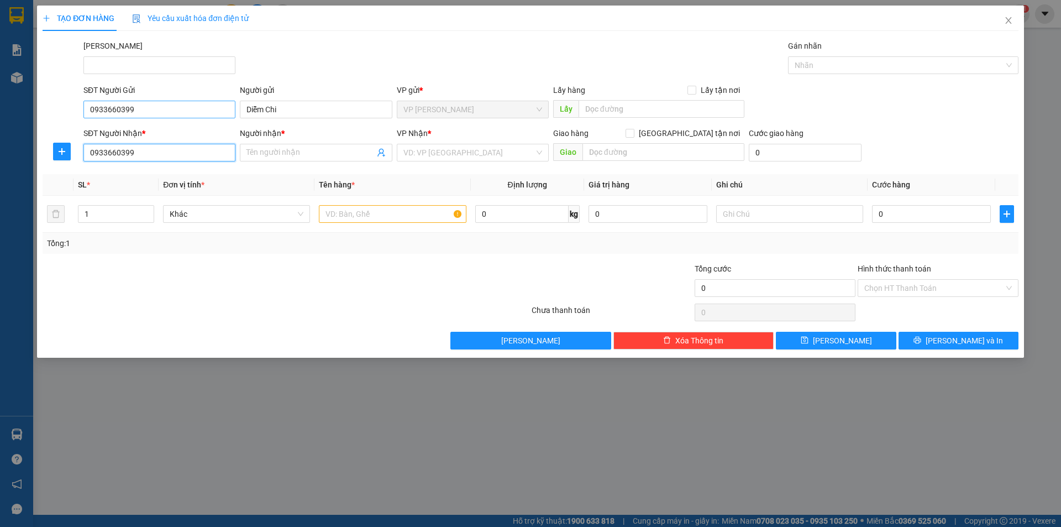
type input "0933660399"
drag, startPoint x: 146, startPoint y: 112, endPoint x: 87, endPoint y: 109, distance: 59.2
click at [87, 109] on input "0933660399" at bounding box center [159, 110] width 152 height 18
click at [141, 125] on div "0903349124 - Diễm Chi" at bounding box center [159, 131] width 139 height 12
type input "0903349124"
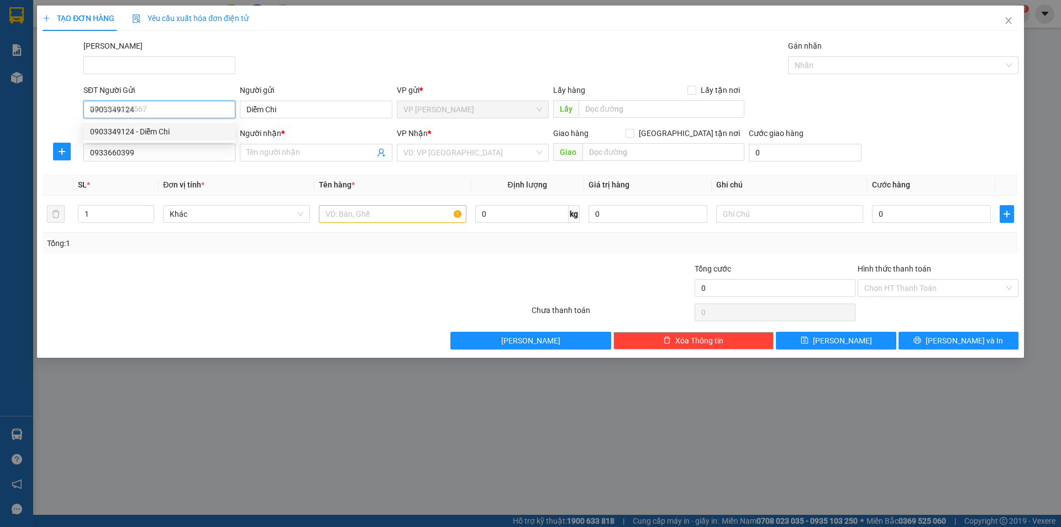
type input "40.000"
type input "0903349124"
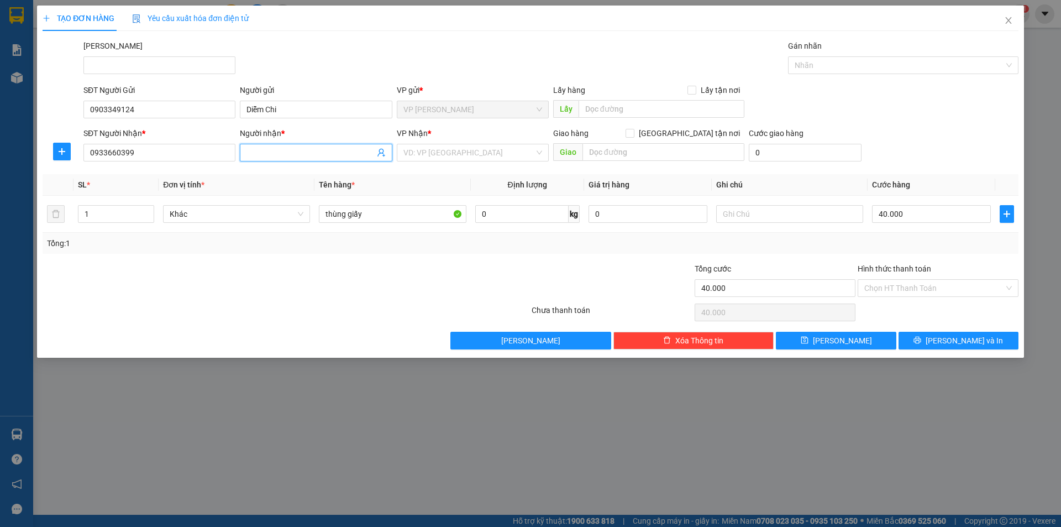
click at [273, 153] on input "Người nhận *" at bounding box center [310, 152] width 128 height 12
click at [212, 155] on input "0933660399" at bounding box center [159, 153] width 152 height 18
click at [201, 170] on div "0933660399 - Netviet" at bounding box center [159, 175] width 139 height 12
type input "Netviet"
click at [108, 209] on input "1" at bounding box center [115, 214] width 75 height 17
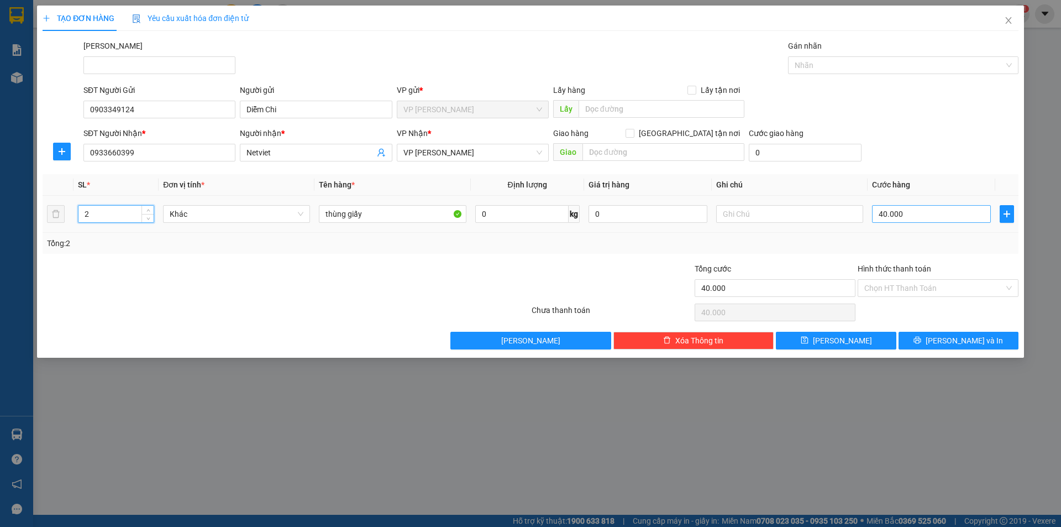
type input "2"
click at [938, 212] on input "40.000" at bounding box center [931, 214] width 119 height 18
type input "8"
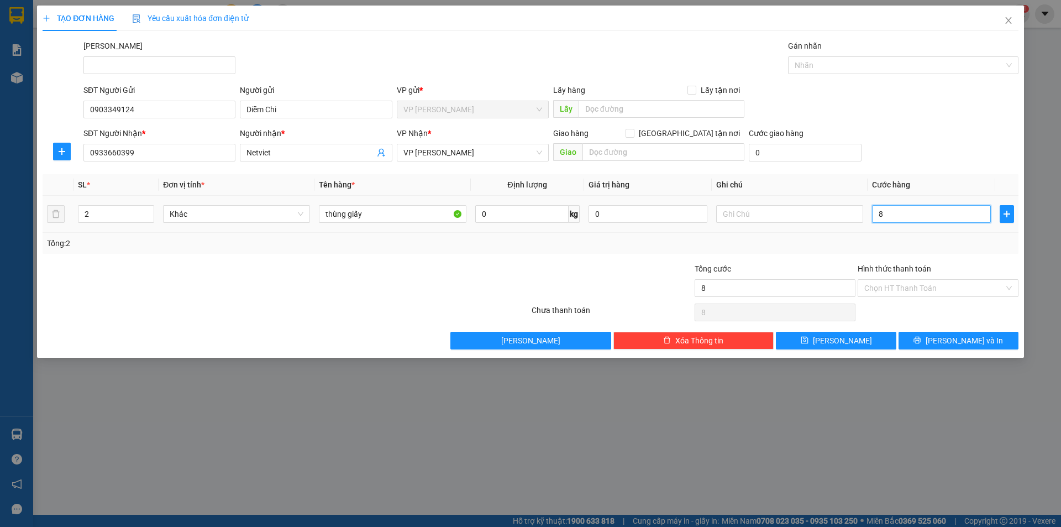
type input "80"
type input "80.000"
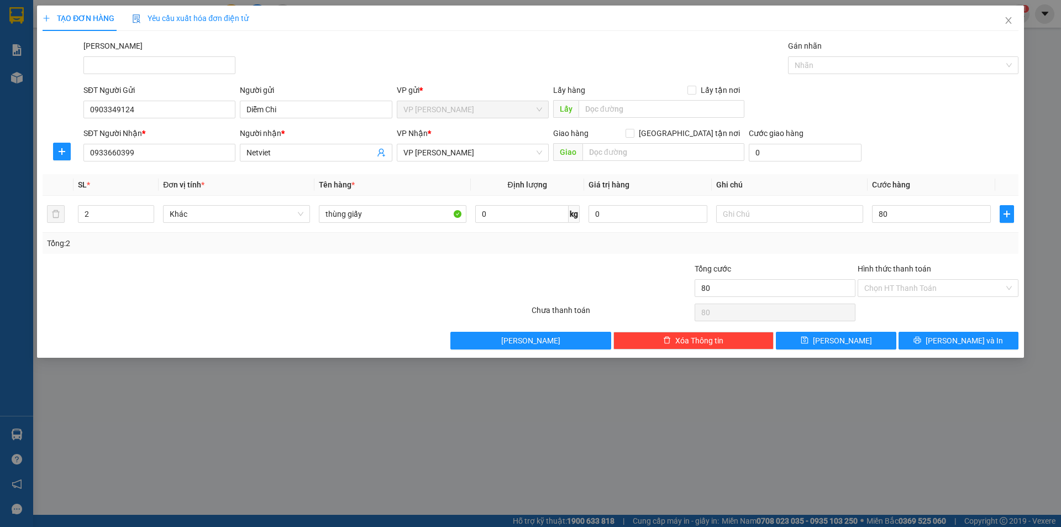
type input "80.000"
click at [406, 271] on div at bounding box center [448, 281] width 163 height 39
click at [934, 337] on button "Lưu và In" at bounding box center [958, 341] width 120 height 18
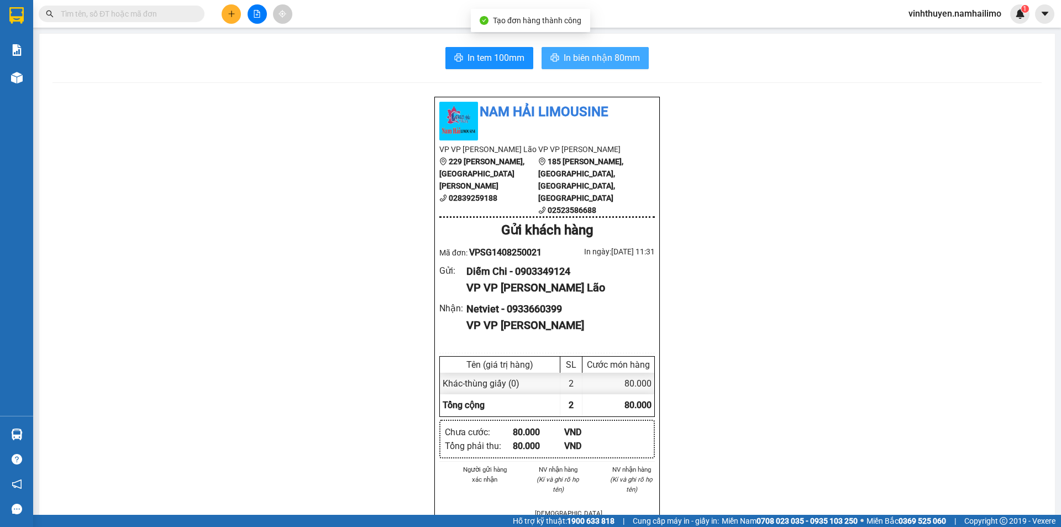
click at [577, 59] on span "In biên nhận 80mm" at bounding box center [602, 58] width 76 height 14
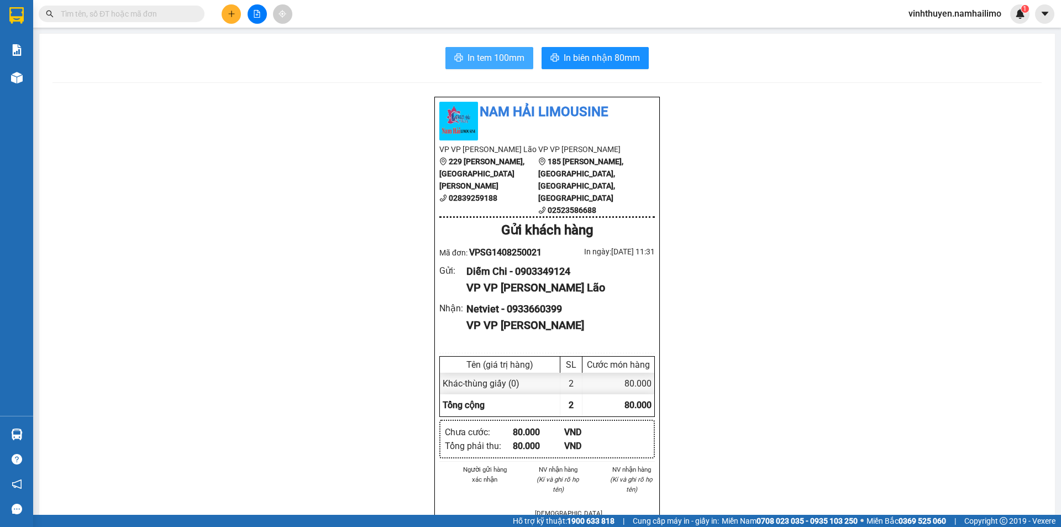
click at [489, 65] on button "In tem 100mm" at bounding box center [489, 58] width 88 height 22
click at [145, 8] on input "text" at bounding box center [126, 14] width 130 height 12
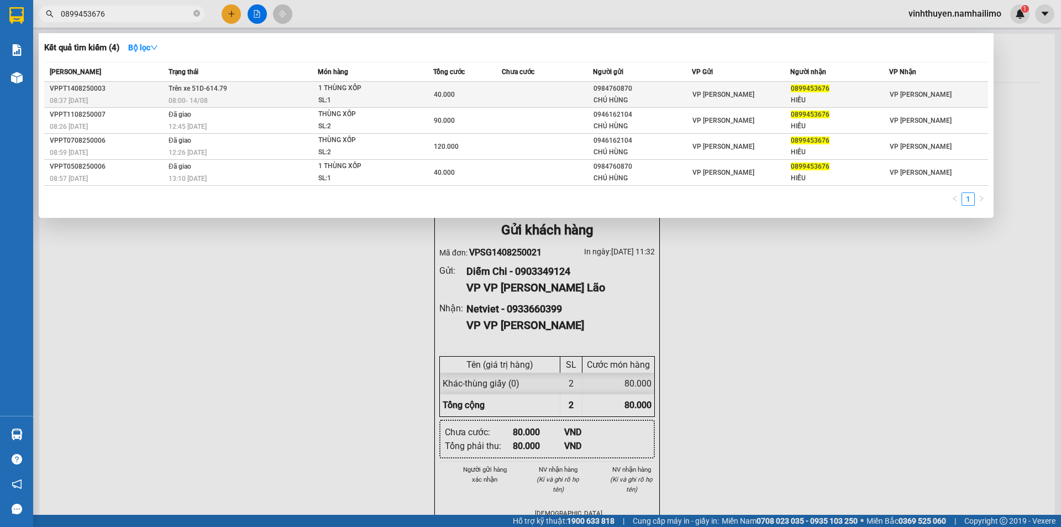
type input "0899453676"
click at [115, 90] on div "VPPT1408250003" at bounding box center [107, 89] width 115 height 12
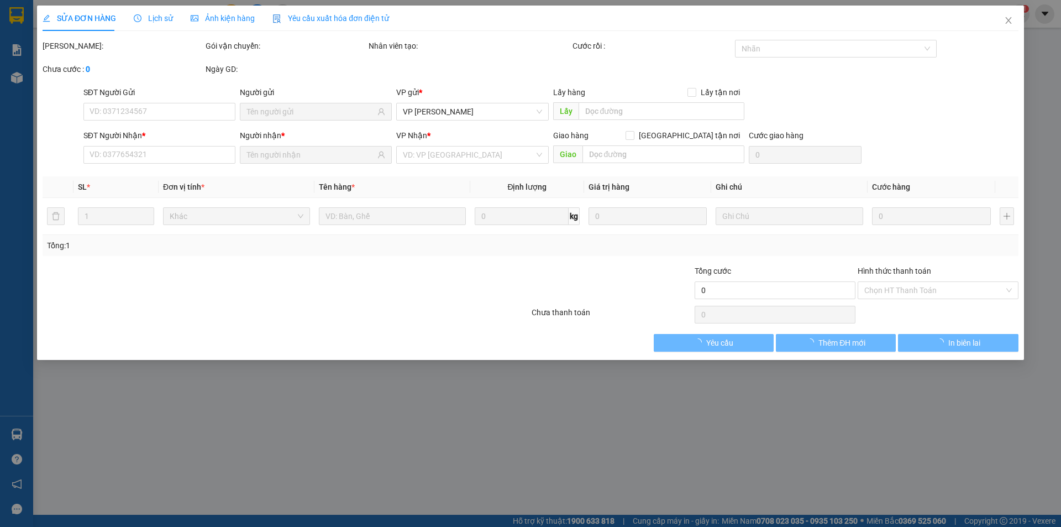
type input "0984760870"
type input "CHÚ HÙNG"
type input "0899453676"
type input "HIẾU"
type input "40.000"
